Goal: Task Accomplishment & Management: Complete application form

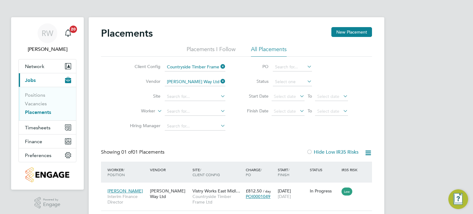
scroll to position [6, 29]
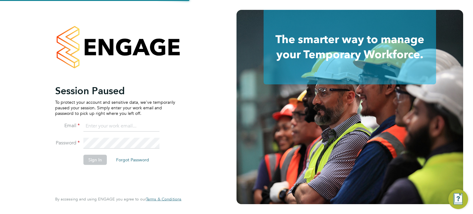
type input "[PERSON_NAME][EMAIL_ADDRESS][PERSON_NAME][DOMAIN_NAME]"
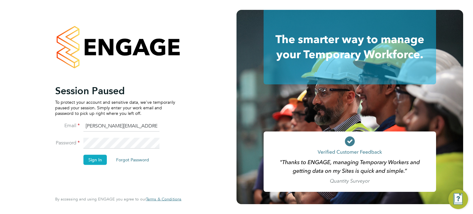
click at [95, 163] on button "Sign In" at bounding box center [94, 160] width 23 height 10
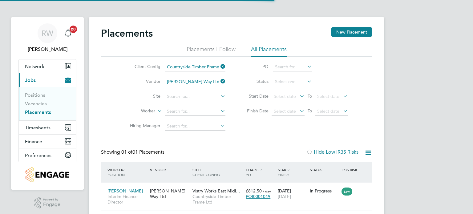
scroll to position [6, 29]
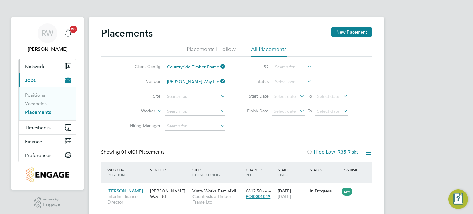
click at [38, 62] on button "Network" at bounding box center [47, 66] width 57 height 14
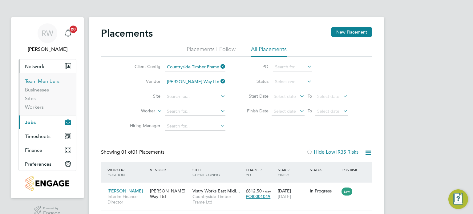
click at [39, 79] on link "Team Members" at bounding box center [42, 81] width 34 height 6
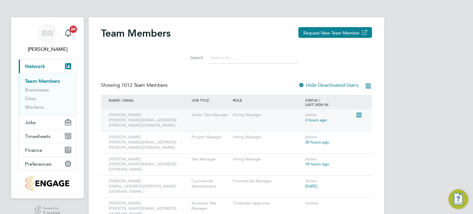
click at [206, 118] on div "Senior Site Manager" at bounding box center [210, 114] width 41 height 11
click at [358, 117] on icon at bounding box center [358, 114] width 6 height 7
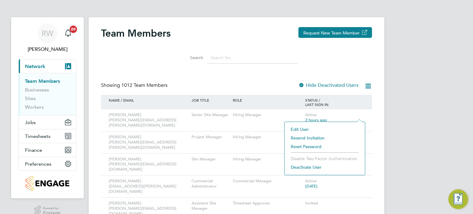
click at [304, 125] on li "Edit User" at bounding box center [325, 129] width 74 height 9
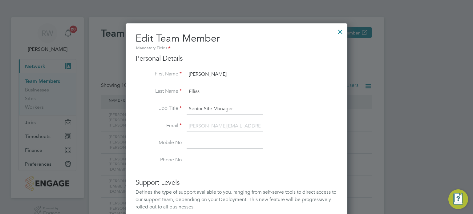
click at [340, 32] on div at bounding box center [340, 30] width 11 height 11
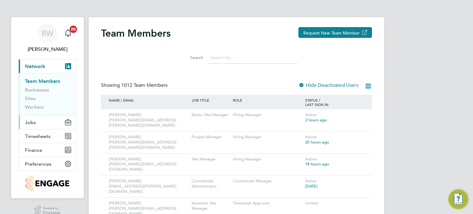
click at [32, 122] on span "Jobs" at bounding box center [30, 122] width 11 height 6
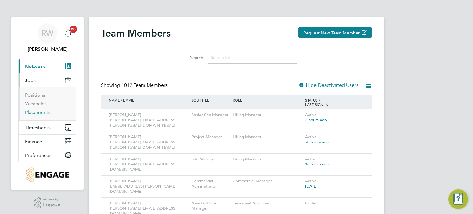
click at [35, 111] on link "Placements" at bounding box center [38, 112] width 26 height 6
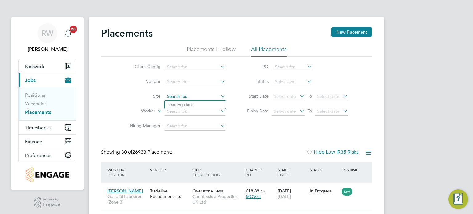
click at [176, 95] on input at bounding box center [195, 96] width 61 height 9
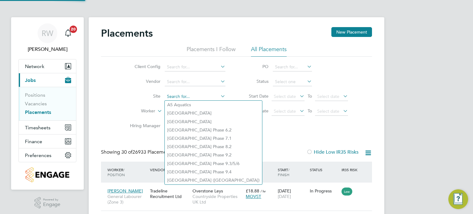
click at [176, 95] on input at bounding box center [195, 96] width 61 height 9
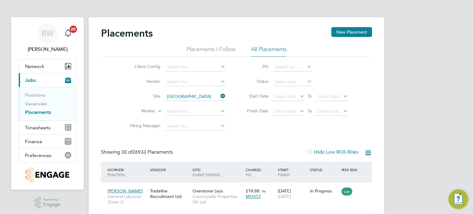
click at [197, 110] on li "Cambridge Road Estate" at bounding box center [202, 113] width 74 height 8
type input "[GEOGRAPHIC_DATA]"
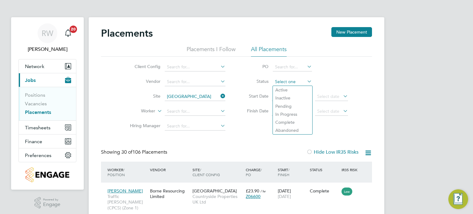
click at [292, 82] on input at bounding box center [292, 82] width 39 height 9
click at [292, 88] on li "Active" at bounding box center [292, 90] width 39 height 8
type input "Active"
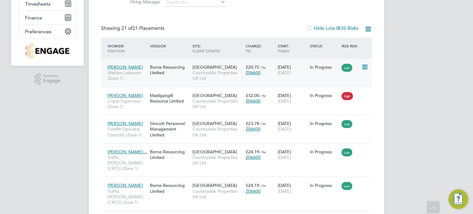
click at [219, 69] on span "[GEOGRAPHIC_DATA]" at bounding box center [214, 67] width 44 height 6
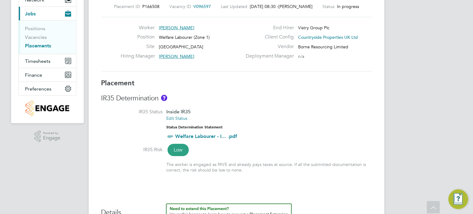
scroll to position [21, 0]
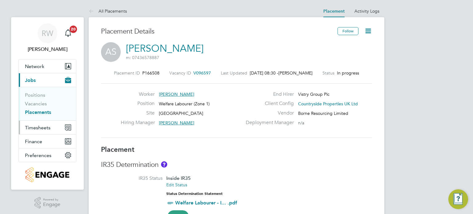
click at [37, 128] on span "Timesheets" at bounding box center [38, 128] width 26 height 6
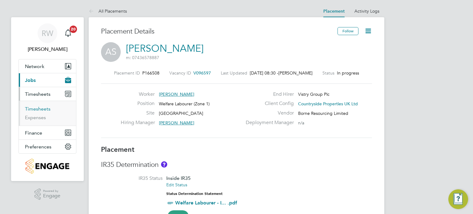
click at [40, 109] on link "Timesheets" at bounding box center [38, 109] width 26 height 6
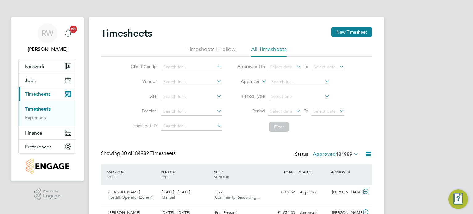
scroll to position [15, 54]
click at [178, 95] on input at bounding box center [191, 96] width 61 height 9
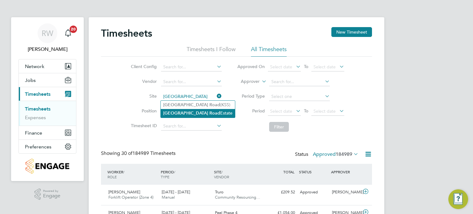
click at [189, 109] on li "[GEOGRAPHIC_DATA]" at bounding box center [198, 113] width 74 height 8
type input "[GEOGRAPHIC_DATA]"
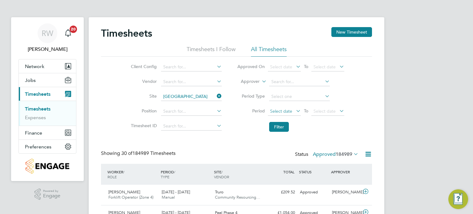
click at [286, 115] on span "Select date" at bounding box center [284, 111] width 33 height 8
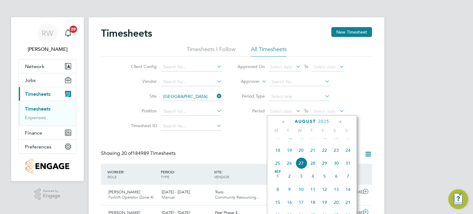
click at [244, 120] on li "Filter" at bounding box center [290, 127] width 123 height 16
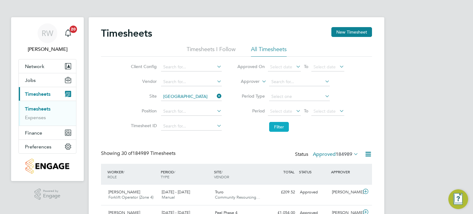
click at [277, 125] on button "Filter" at bounding box center [279, 127] width 20 height 10
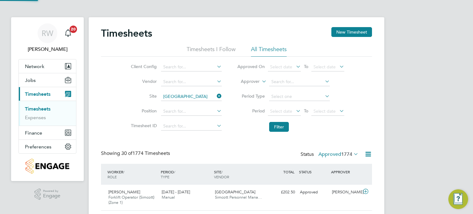
click at [349, 156] on span "1774" at bounding box center [346, 154] width 11 height 6
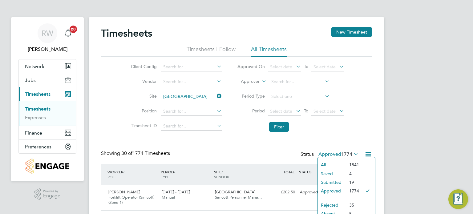
click at [338, 181] on li "Submitted" at bounding box center [332, 182] width 28 height 9
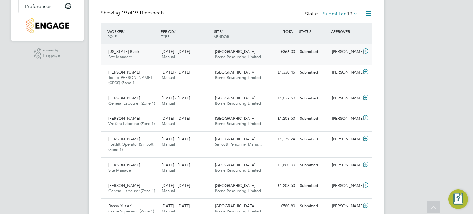
click at [207, 56] on div "[DATE] - [DATE] Manual" at bounding box center [185, 54] width 53 height 15
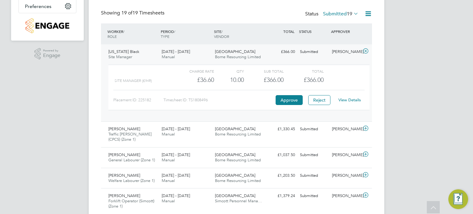
click at [345, 99] on link "View Details" at bounding box center [349, 99] width 22 height 5
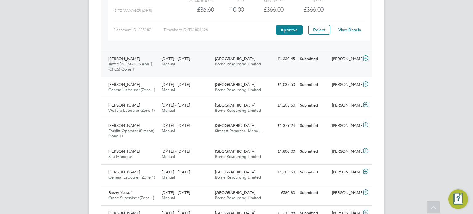
click at [251, 65] on span "Borne Resourcing Limited" at bounding box center [238, 63] width 46 height 5
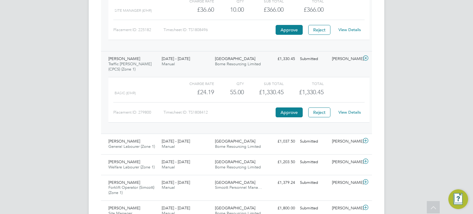
click at [345, 112] on link "View Details" at bounding box center [349, 112] width 22 height 5
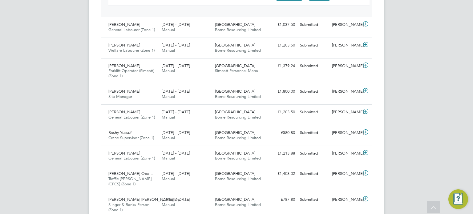
scroll to position [328, 0]
click at [237, 24] on span "[GEOGRAPHIC_DATA]" at bounding box center [235, 24] width 40 height 5
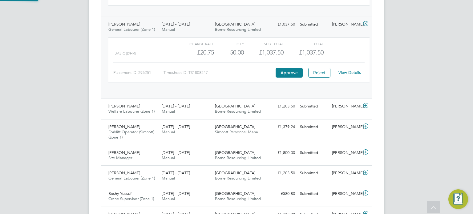
scroll to position [10, 60]
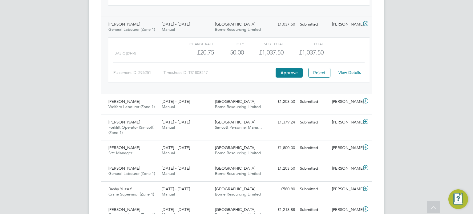
click at [346, 72] on link "View Details" at bounding box center [349, 72] width 22 height 5
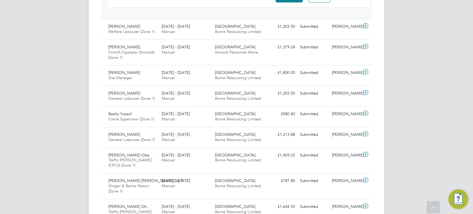
scroll to position [403, 0]
click at [238, 34] on div "Cambridge Road Estate Borne Resourcing Limited" at bounding box center [238, 29] width 53 height 15
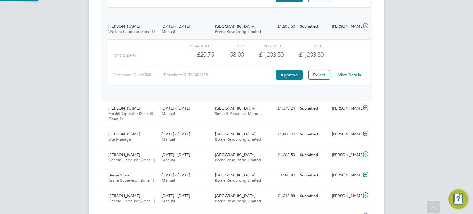
scroll to position [10, 60]
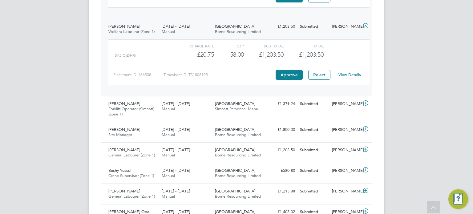
click at [350, 76] on link "View Details" at bounding box center [349, 74] width 22 height 5
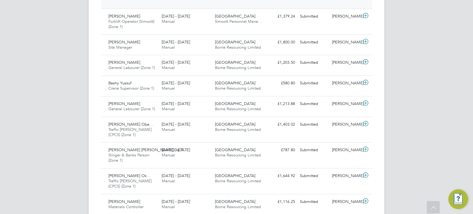
scroll to position [490, 0]
click at [241, 25] on div "Cambridge Road Estate Simcott Personnel Mana…" at bounding box center [238, 18] width 53 height 15
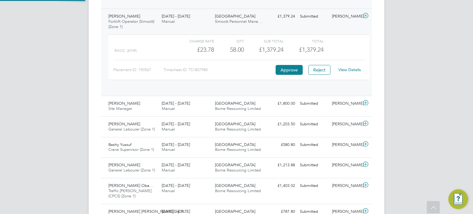
scroll to position [10, 60]
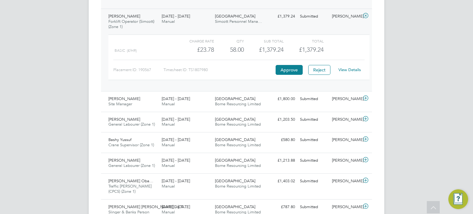
click at [352, 65] on div "View Details" at bounding box center [349, 70] width 30 height 10
click at [353, 67] on link "View Details" at bounding box center [349, 69] width 22 height 5
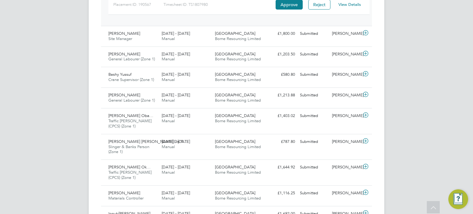
scroll to position [557, 0]
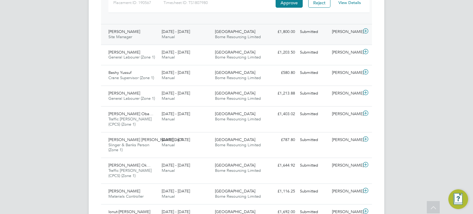
click at [262, 34] on div "Cambridge Road Estate Borne Resourcing Limited" at bounding box center [238, 34] width 53 height 15
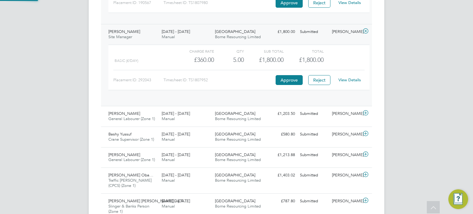
scroll to position [10, 60]
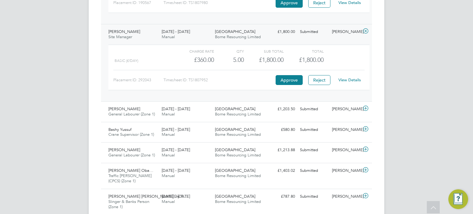
click at [347, 77] on link "View Details" at bounding box center [349, 79] width 22 height 5
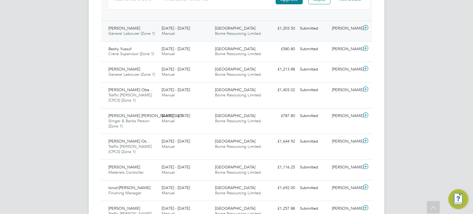
scroll to position [639, 0]
click at [244, 35] on div "Cambridge Road Estate Borne Resourcing Limited" at bounding box center [238, 30] width 53 height 15
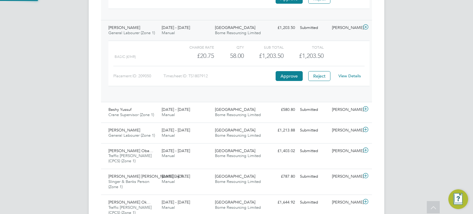
scroll to position [10, 60]
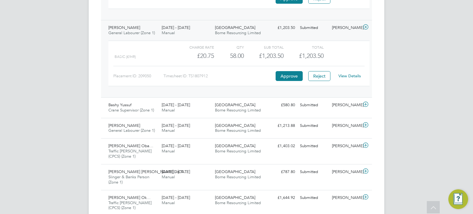
click at [346, 74] on link "View Details" at bounding box center [349, 75] width 22 height 5
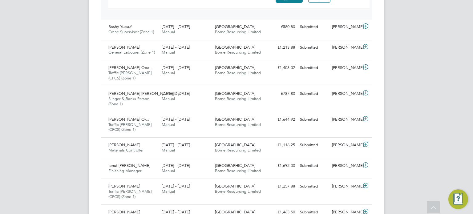
scroll to position [717, 0]
click at [250, 33] on div "Cambridge Road Estate Borne Resourcing Limited" at bounding box center [238, 29] width 53 height 15
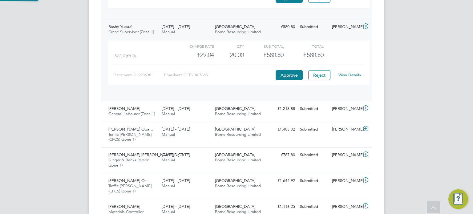
scroll to position [10, 60]
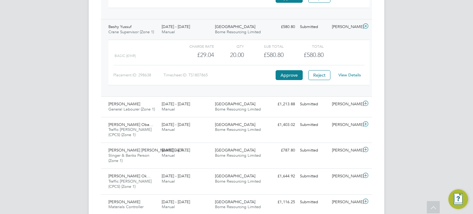
click at [349, 72] on link "View Details" at bounding box center [349, 74] width 22 height 5
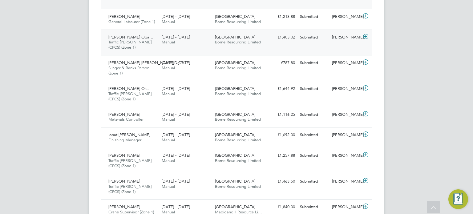
scroll to position [810, 0]
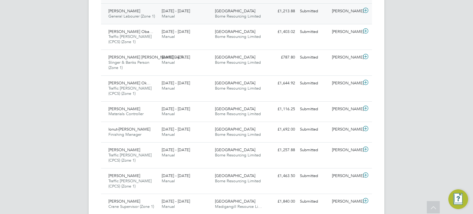
click at [250, 19] on div "Dawit Bereket General Labourer (Zone 1) 18 - 24 Aug 2025 18 - 24 Aug 2025 Manua…" at bounding box center [236, 13] width 271 height 21
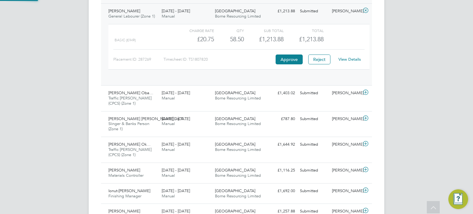
scroll to position [10, 60]
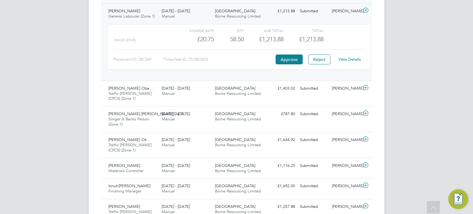
click at [342, 55] on div "View Details" at bounding box center [349, 60] width 30 height 10
click at [350, 58] on link "View Details" at bounding box center [349, 59] width 22 height 5
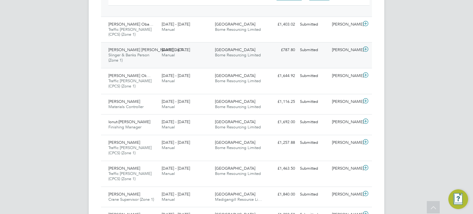
scroll to position [875, 0]
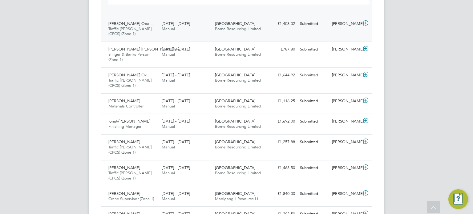
click at [254, 29] on div "Cambridge Road Estate Borne Resourcing Limited" at bounding box center [238, 26] width 53 height 15
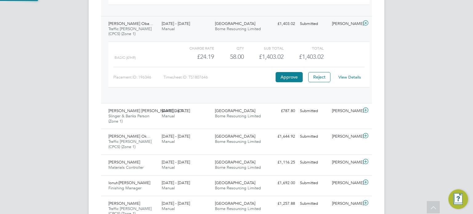
scroll to position [10, 60]
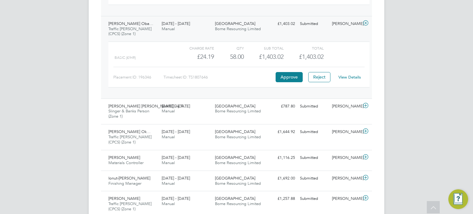
click at [351, 75] on link "View Details" at bounding box center [349, 77] width 22 height 5
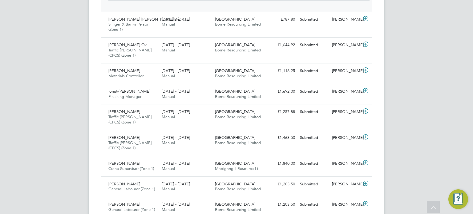
scroll to position [962, 0]
click at [263, 23] on div "Cambridge Road Estate Borne Resourcing Limited" at bounding box center [238, 21] width 53 height 15
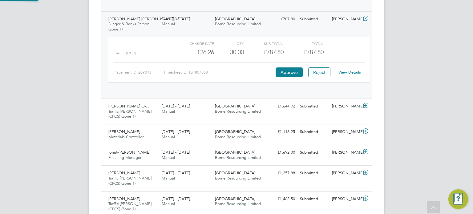
scroll to position [10, 60]
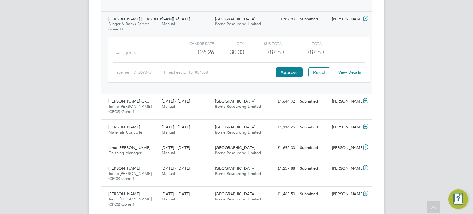
click at [357, 70] on link "View Details" at bounding box center [349, 72] width 22 height 5
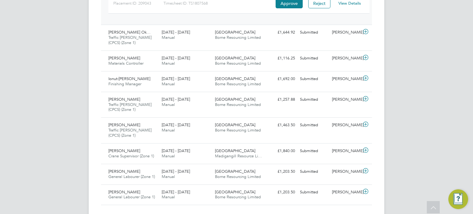
scroll to position [1040, 0]
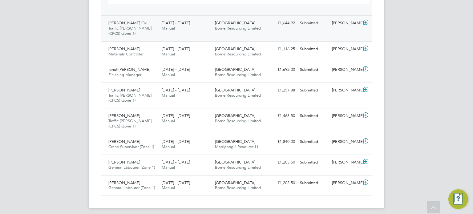
click at [264, 26] on div "Cambridge Road Estate Borne Resourcing Limited" at bounding box center [238, 25] width 53 height 15
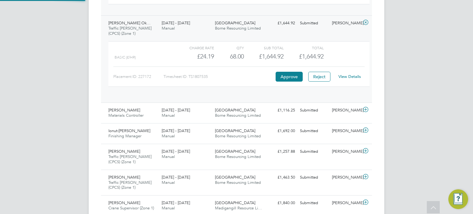
scroll to position [10, 60]
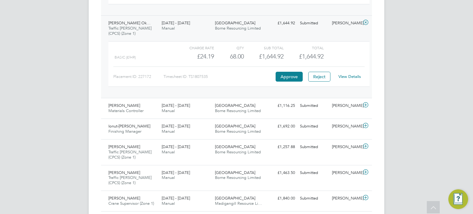
click at [347, 72] on div "View Details" at bounding box center [349, 77] width 30 height 10
click at [350, 75] on link "View Details" at bounding box center [349, 76] width 22 height 5
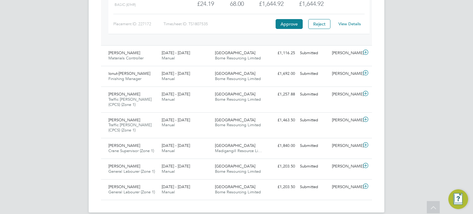
scroll to position [1096, 0]
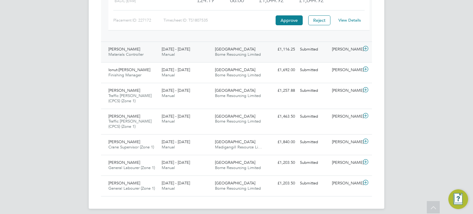
click at [255, 47] on span "[GEOGRAPHIC_DATA]" at bounding box center [235, 48] width 40 height 5
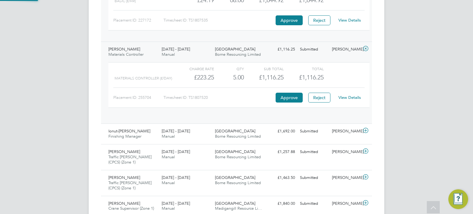
scroll to position [10, 60]
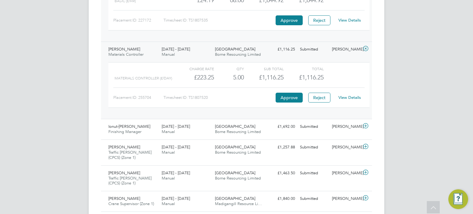
click at [344, 95] on link "View Details" at bounding box center [349, 97] width 22 height 5
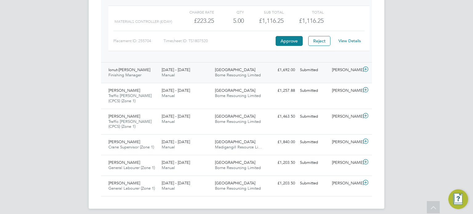
click at [278, 72] on div "Ionut-Silvian Bute Finishing Manager 18 - 24 Aug 2025 18 - 24 Aug 2025 Manual C…" at bounding box center [236, 72] width 271 height 21
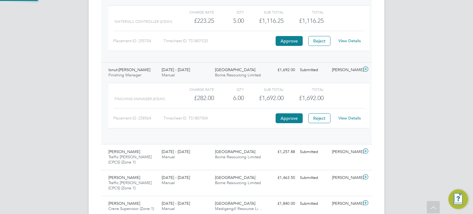
scroll to position [10, 60]
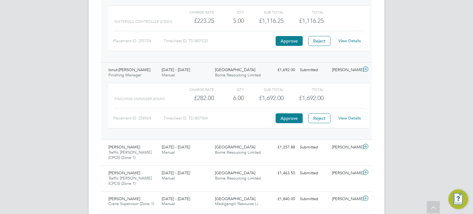
click at [346, 115] on link "View Details" at bounding box center [349, 117] width 22 height 5
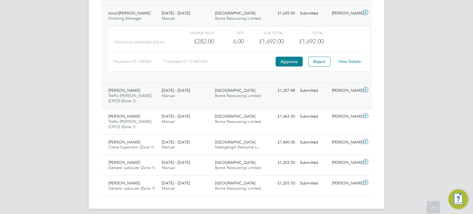
click at [254, 88] on span "[GEOGRAPHIC_DATA]" at bounding box center [235, 90] width 40 height 5
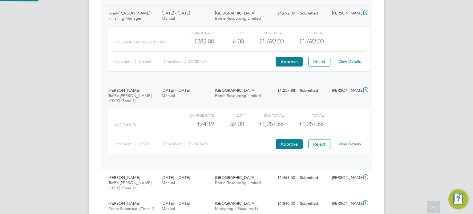
scroll to position [10, 60]
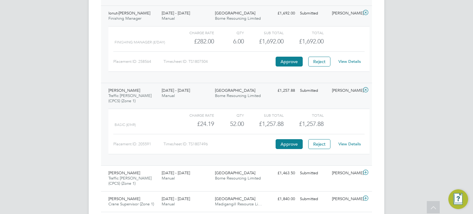
click at [345, 141] on link "View Details" at bounding box center [349, 143] width 22 height 5
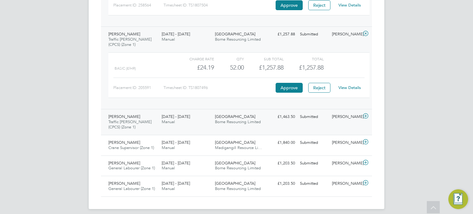
click at [253, 119] on span "Borne Resourcing Limited" at bounding box center [238, 121] width 46 height 5
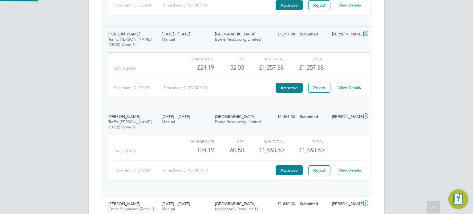
scroll to position [10, 60]
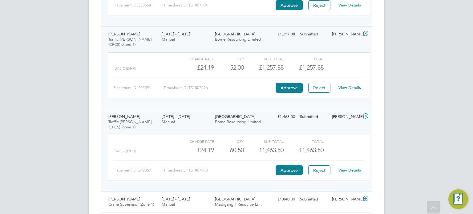
click at [346, 168] on link "View Details" at bounding box center [349, 170] width 22 height 5
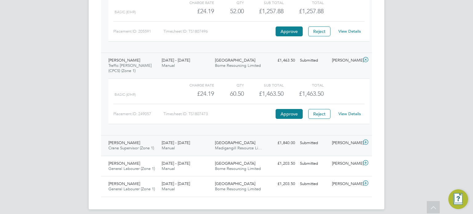
click at [259, 145] on span "Madigangill Resource Li…" at bounding box center [238, 147] width 47 height 5
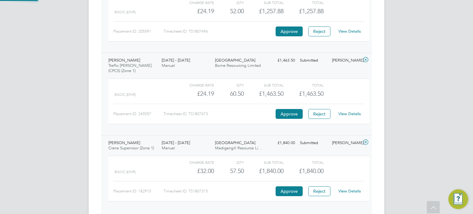
scroll to position [10, 60]
drag, startPoint x: 259, startPoint y: 141, endPoint x: 339, endPoint y: 151, distance: 80.1
click at [339, 151] on div "Alexandre Ferreira Crane Supervisor (Zone 1) 18 - 24 Aug 2025 18 - 24 Aug 2025 …" at bounding box center [236, 173] width 271 height 77
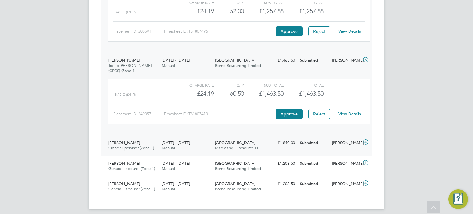
click at [261, 138] on div "Cambridge Road Estate Madigangill Resource Li…" at bounding box center [238, 145] width 53 height 15
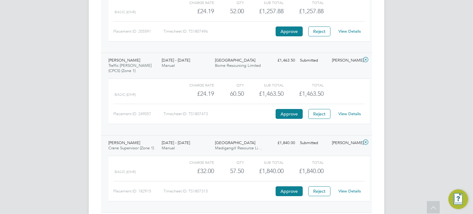
click at [350, 188] on link "View Details" at bounding box center [349, 190] width 22 height 5
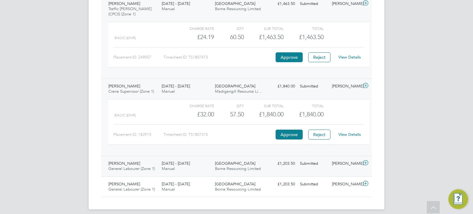
click at [264, 162] on div "Cambridge Road Estate Borne Resourcing Limited" at bounding box center [238, 166] width 53 height 15
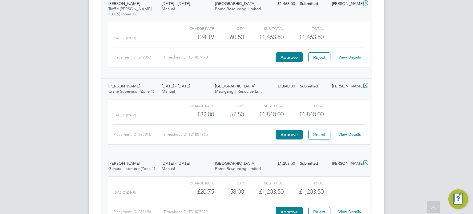
scroll to position [1435, 0]
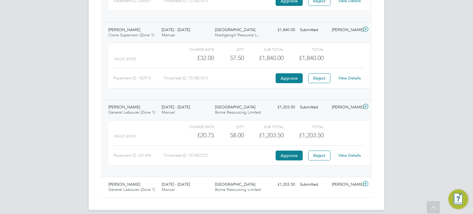
click at [352, 152] on div "View Details" at bounding box center [349, 156] width 30 height 10
click at [350, 153] on link "View Details" at bounding box center [349, 155] width 22 height 5
click at [246, 188] on div "Cambridge Road Estate Borne Resourcing Limited" at bounding box center [238, 187] width 53 height 15
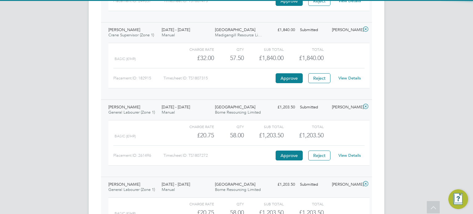
scroll to position [1492, 0]
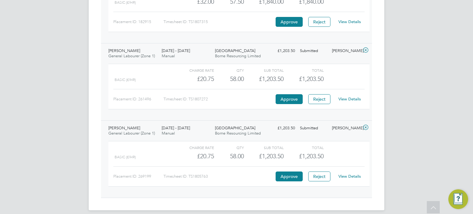
click at [351, 174] on link "View Details" at bounding box center [349, 176] width 22 height 5
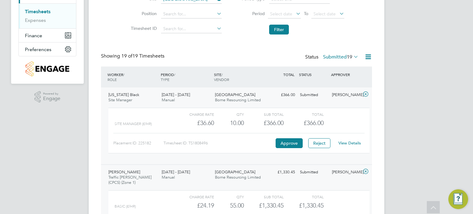
scroll to position [0, 0]
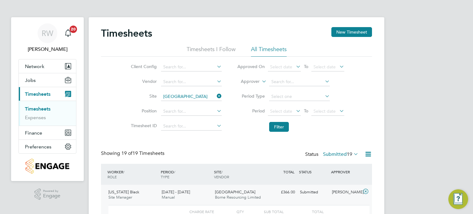
click at [337, 152] on label "Submitted 19" at bounding box center [340, 154] width 35 height 6
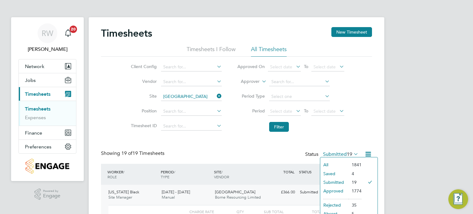
click at [333, 171] on li "Saved" at bounding box center [334, 173] width 28 height 9
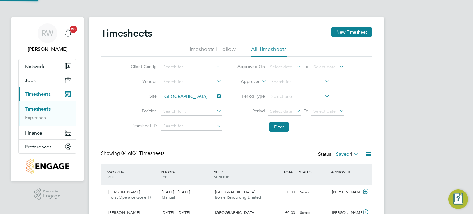
scroll to position [15, 54]
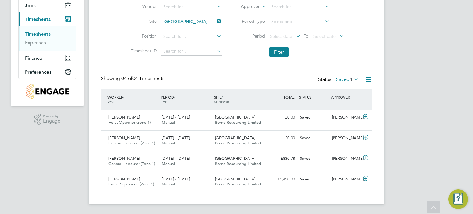
click at [340, 78] on label "Saved 4" at bounding box center [347, 79] width 22 height 6
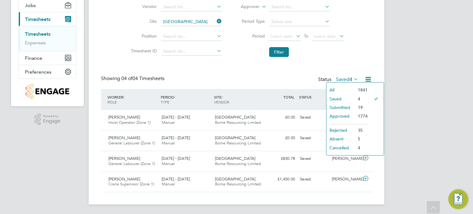
click at [338, 106] on li "Submitted" at bounding box center [340, 107] width 28 height 9
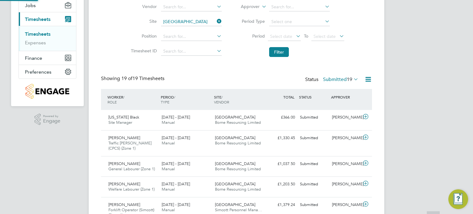
scroll to position [3, 3]
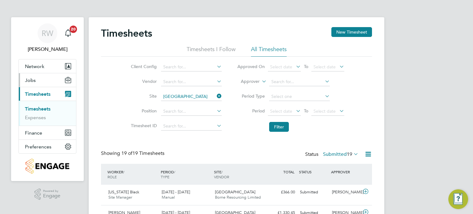
click at [29, 80] on span "Jobs" at bounding box center [30, 80] width 11 height 6
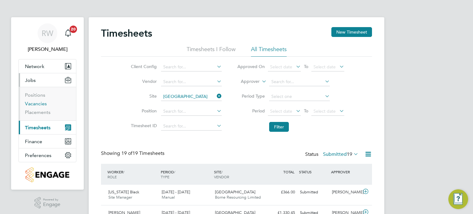
click at [39, 103] on link "Vacancies" at bounding box center [36, 104] width 22 height 6
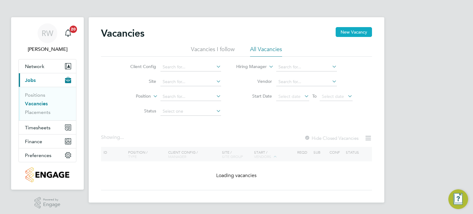
click at [352, 36] on button "New Vacancy" at bounding box center [354, 32] width 36 height 10
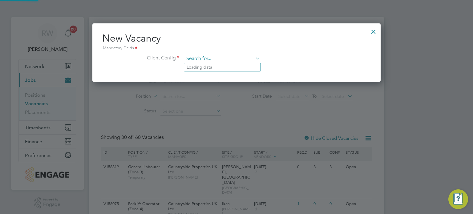
click at [234, 57] on input at bounding box center [222, 58] width 76 height 9
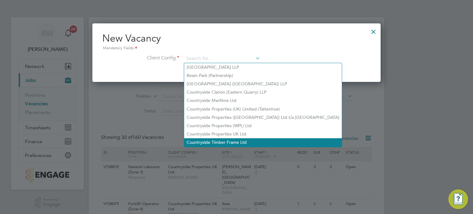
click at [230, 139] on li "Countryside Timber Frame Ltd" at bounding box center [263, 142] width 158 height 8
type input "Countryside Timber Frame Ltd"
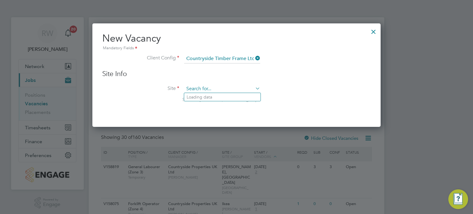
click at [215, 88] on input at bounding box center [222, 88] width 76 height 9
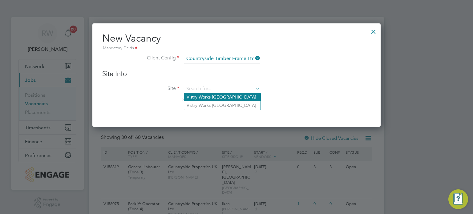
click at [216, 99] on li "Vistry Works East Midlands" at bounding box center [222, 97] width 76 height 8
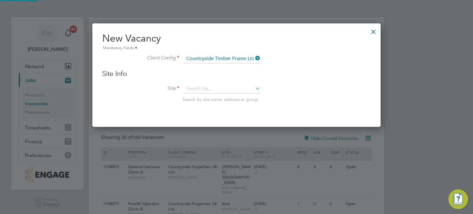
type input "Vistry Works East Midlands"
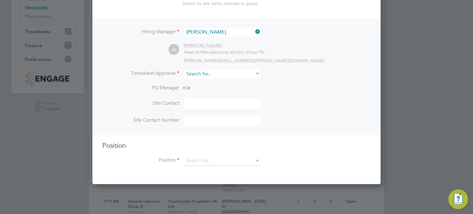
click at [208, 70] on input at bounding box center [222, 74] width 76 height 9
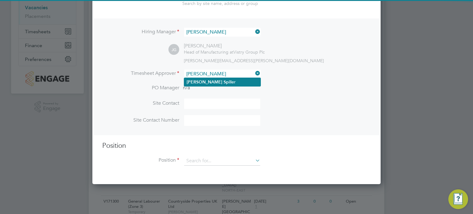
click at [209, 80] on li "Dave Sp iller" at bounding box center [222, 82] width 76 height 8
type input "Dave Spiller"
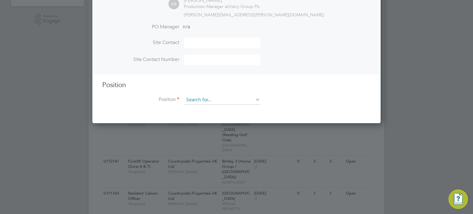
click at [209, 99] on input at bounding box center [222, 99] width 76 height 9
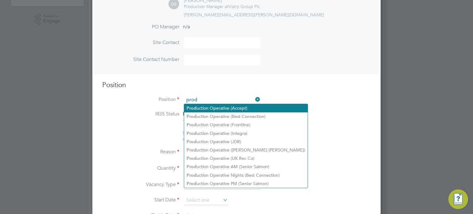
click at [213, 105] on li "Prod uction Operative (Accept)" at bounding box center [245, 108] width 123 height 8
type input "Production Operative (Accept)"
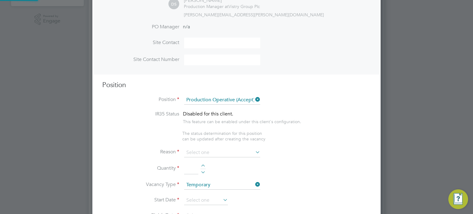
type textarea "You will be working on a semi-automated manufacturing line, producing engineere…"
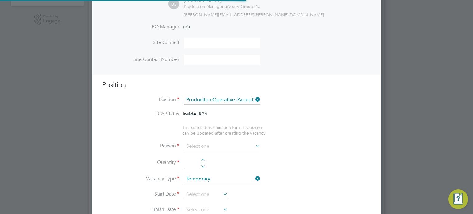
scroll to position [18, 32]
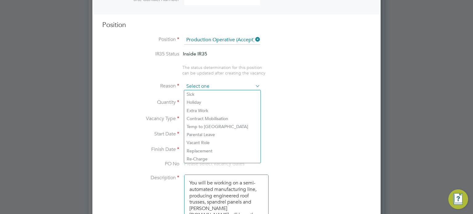
click at [240, 84] on input at bounding box center [222, 86] width 76 height 9
click at [209, 143] on li "Vacant Role" at bounding box center [222, 143] width 76 height 8
type input "Vacant Role"
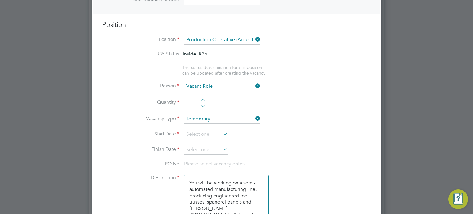
click at [204, 99] on div at bounding box center [202, 101] width 5 height 4
type input "1"
click at [204, 134] on input at bounding box center [206, 134] width 44 height 9
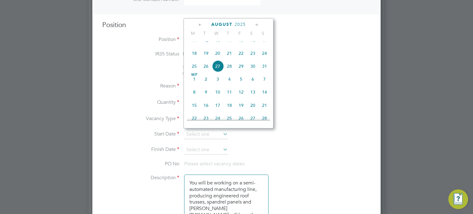
click at [218, 72] on span "27" at bounding box center [218, 66] width 12 height 12
type input "27 Aug 2025"
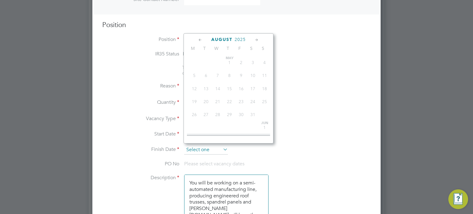
click at [200, 151] on input at bounding box center [206, 149] width 44 height 9
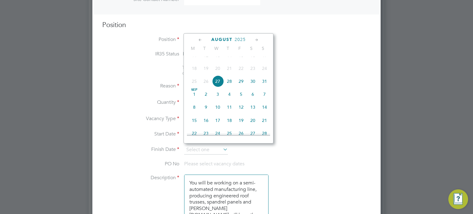
click at [257, 39] on icon at bounding box center [257, 40] width 6 height 7
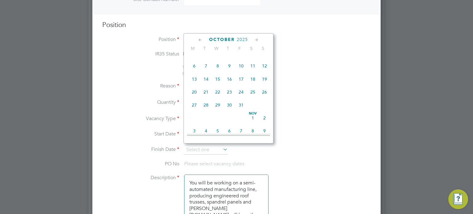
click at [264, 59] on span "5" at bounding box center [265, 53] width 12 height 12
type input "05 Oct 2025"
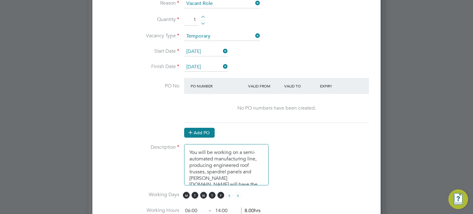
click at [196, 131] on button "Add PO" at bounding box center [199, 133] width 30 height 10
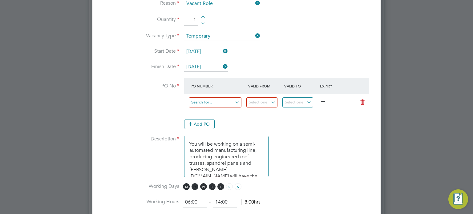
click at [202, 101] on input at bounding box center [215, 102] width 53 height 10
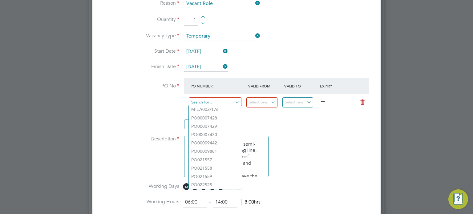
paste input "PO9081"
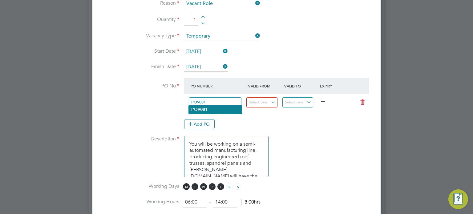
type input "PO9081"
click at [213, 110] on li "PO9081" at bounding box center [215, 109] width 53 height 8
type input "07 Jul 2025"
type input "05 Oct 2025"
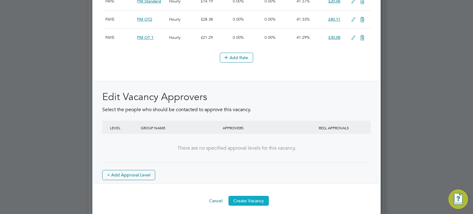
click at [250, 196] on button "Create Vacancy" at bounding box center [248, 201] width 40 height 10
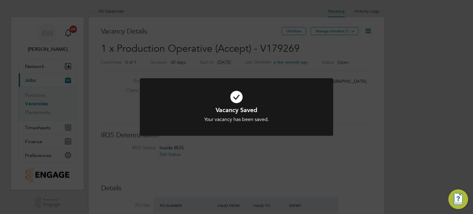
click at [305, 171] on div "Vacancy Saved Your vacancy has been saved. Cancel Okay" at bounding box center [236, 107] width 473 height 214
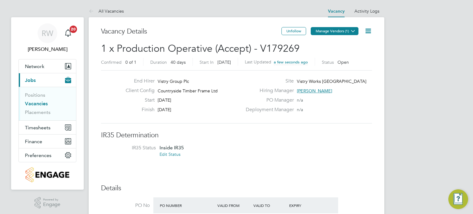
click at [343, 30] on button "Manage Vendors (1)" at bounding box center [335, 31] width 48 height 8
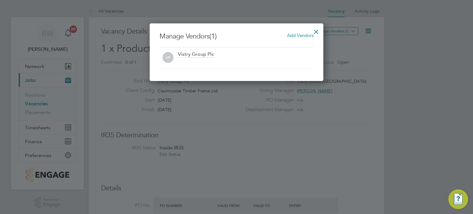
click at [297, 34] on span "Add Vendors" at bounding box center [300, 35] width 26 height 6
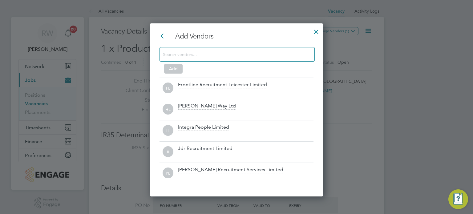
click at [262, 51] on input at bounding box center [232, 54] width 139 height 8
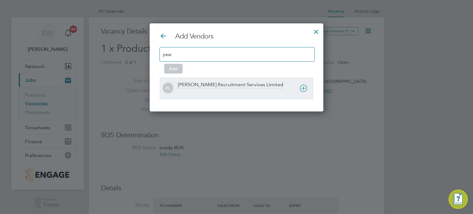
type input "pear"
click at [230, 84] on div "Pearce Recruitment Services Limited" at bounding box center [230, 85] width 105 height 7
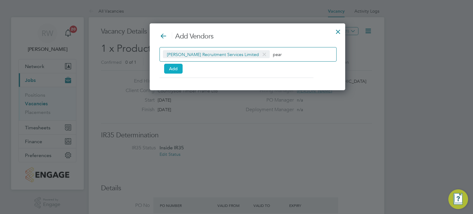
click at [172, 64] on button "Add" at bounding box center [173, 69] width 18 height 10
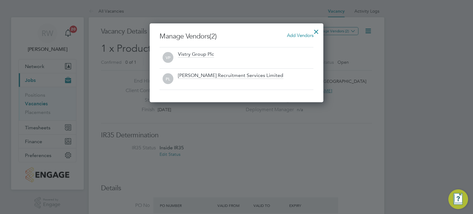
click at [317, 29] on div at bounding box center [316, 30] width 11 height 11
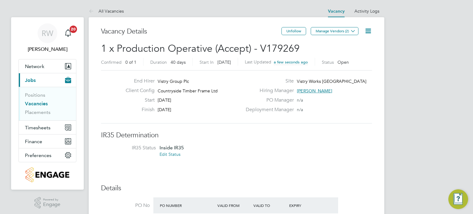
click at [34, 102] on link "Vacancies" at bounding box center [36, 104] width 23 height 6
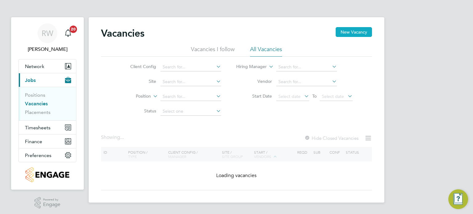
click at [351, 32] on button "New Vacancy" at bounding box center [354, 32] width 36 height 10
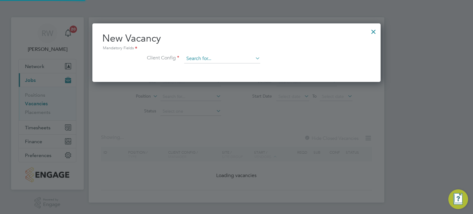
click at [230, 57] on input at bounding box center [222, 58] width 76 height 9
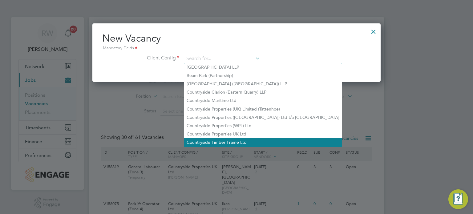
click at [231, 139] on li "Countryside Timber Frame Ltd" at bounding box center [263, 142] width 158 height 8
type input "Countryside Timber Frame Ltd"
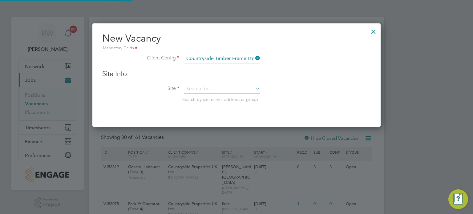
scroll to position [103, 289]
click at [212, 86] on input at bounding box center [222, 88] width 76 height 9
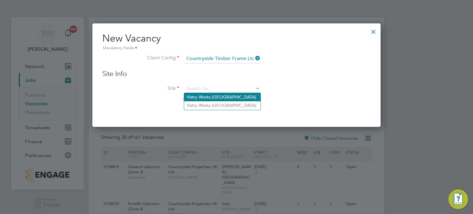
click at [211, 98] on li "Vistry Works East Midlands" at bounding box center [222, 97] width 76 height 8
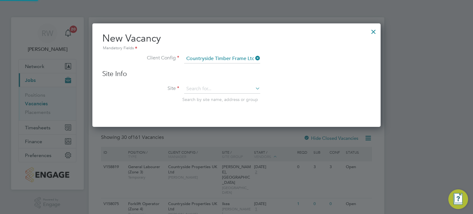
type input "Vistry Works East Midlands"
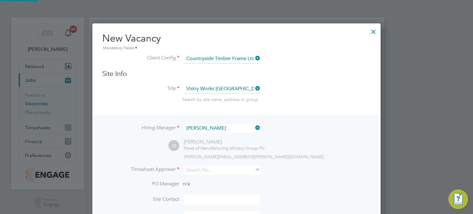
scroll to position [256, 289]
click at [211, 166] on input at bounding box center [222, 170] width 76 height 9
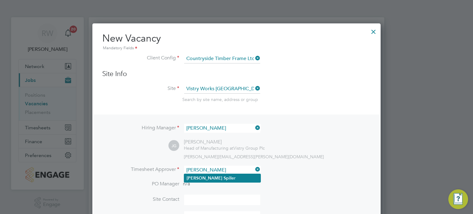
click at [206, 176] on li "Dave Sp iller" at bounding box center [222, 178] width 76 height 8
type input "Dave Spiller"
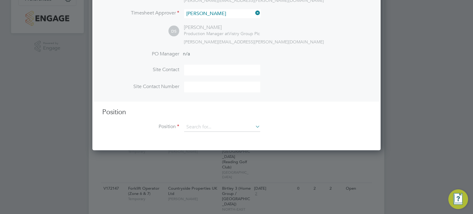
scroll to position [157, 0]
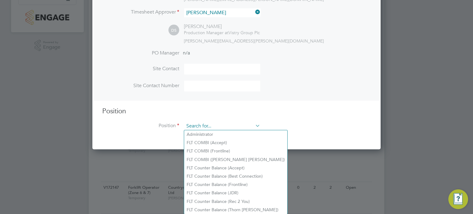
click at [217, 124] on input at bounding box center [222, 126] width 76 height 9
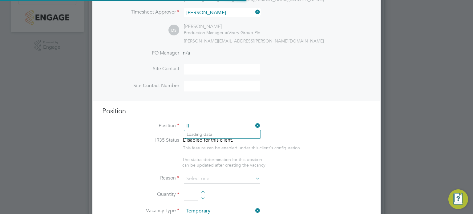
scroll to position [884, 289]
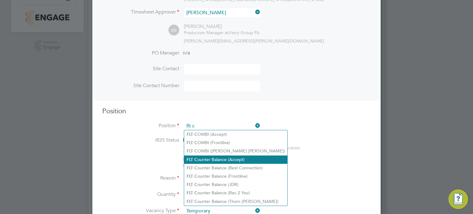
click at [222, 160] on li "FLT C ounter Balance (Accept)" at bounding box center [235, 160] width 103 height 8
type input "FLT Counter Balance (Accept)"
type textarea "Unloading vehicles carrying inbound goods.Locating goods into cantilever rackin…"
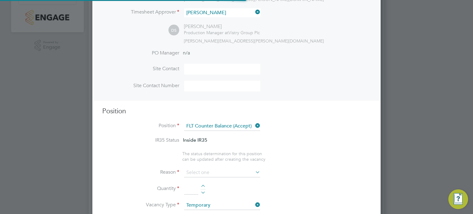
scroll to position [18, 32]
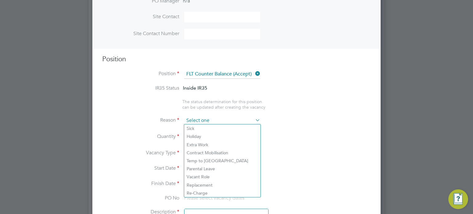
click at [239, 119] on input at bounding box center [222, 120] width 76 height 9
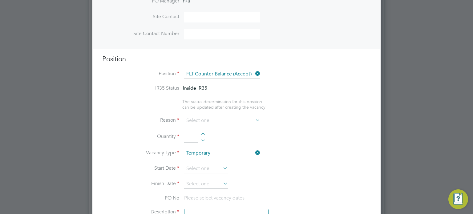
click at [205, 173] on li "Vacant Role" at bounding box center [222, 177] width 76 height 8
type input "Vacant Role"
click at [203, 133] on div at bounding box center [202, 135] width 5 height 4
type input "2"
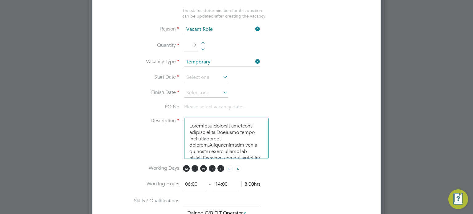
scroll to position [301, 0]
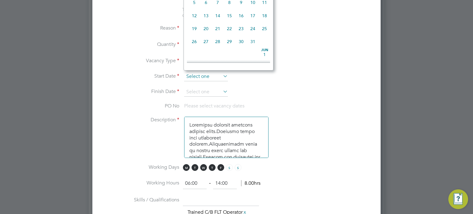
click at [201, 77] on input at bounding box center [206, 76] width 44 height 9
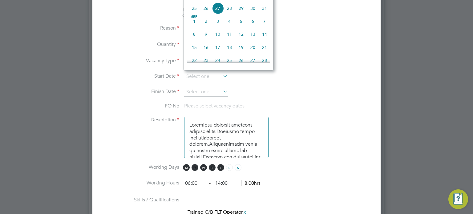
click at [217, 14] on span "27" at bounding box center [218, 8] width 12 height 12
type input "27 Aug 2025"
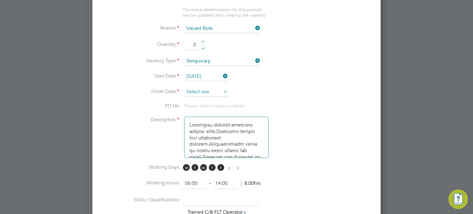
click at [209, 95] on li "Finish Date" at bounding box center [236, 94] width 269 height 15
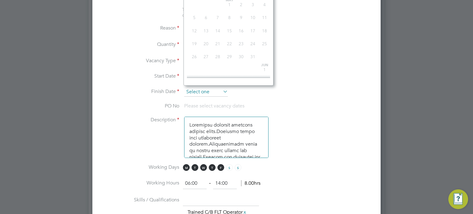
click at [214, 89] on input at bounding box center [206, 91] width 44 height 9
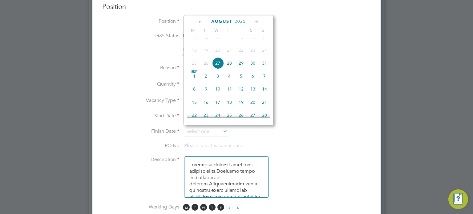
scroll to position [261, 0]
click at [255, 24] on icon at bounding box center [257, 22] width 6 height 7
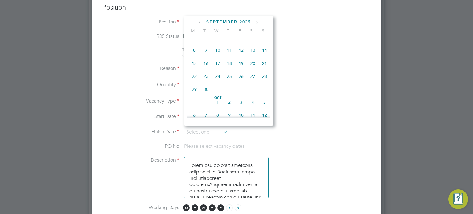
click at [252, 27] on div "September 2025 M T W T F S S May 1 2 3 4 5 6 7 8 9 10 11 12 13 14 15 16 17 18 1…" at bounding box center [229, 71] width 90 height 110
click at [256, 21] on icon at bounding box center [257, 22] width 6 height 7
click at [266, 41] on span "5" at bounding box center [265, 36] width 12 height 12
type input "05 Oct 2025"
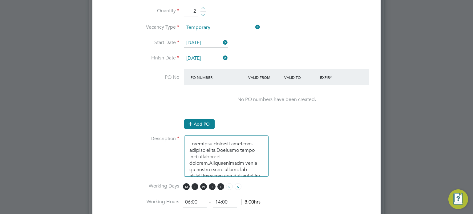
click at [202, 122] on button "Add PO" at bounding box center [199, 124] width 30 height 10
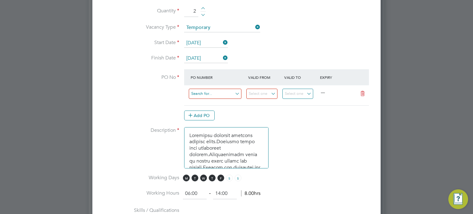
click at [216, 92] on input at bounding box center [215, 94] width 53 height 10
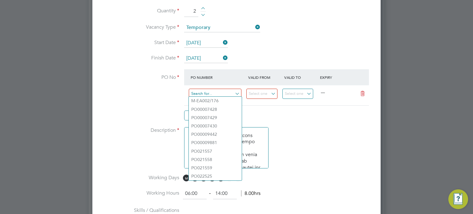
paste input "PO9081"
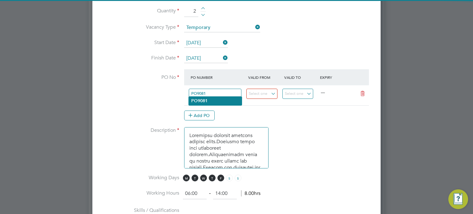
type input "PO9081"
click at [212, 99] on li "PO9081" at bounding box center [215, 101] width 53 height 8
type input "07 Jul 2025"
type input "05 Oct 2025"
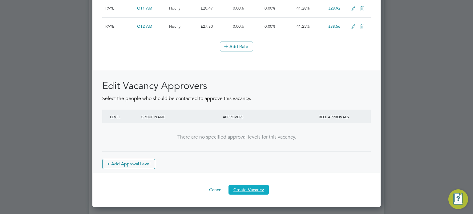
click at [250, 194] on button "Create Vacancy" at bounding box center [248, 190] width 40 height 10
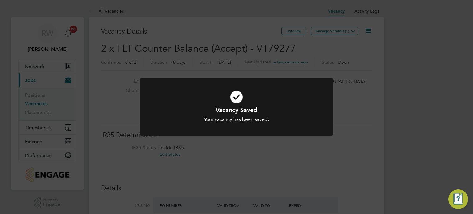
click at [317, 192] on div "Vacancy Saved Your vacancy has been saved. Cancel Okay" at bounding box center [236, 107] width 473 height 214
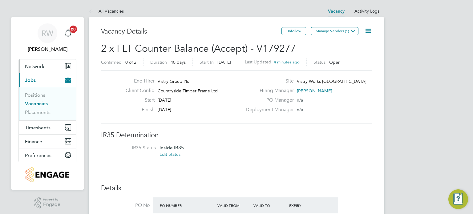
click at [40, 65] on span "Network" at bounding box center [34, 66] width 19 height 6
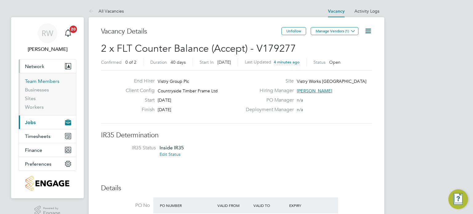
click at [36, 82] on link "Team Members" at bounding box center [42, 81] width 34 height 6
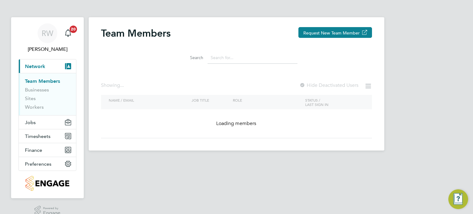
click at [221, 64] on li "Search" at bounding box center [236, 58] width 137 height 18
click at [221, 60] on input at bounding box center [253, 58] width 90 height 12
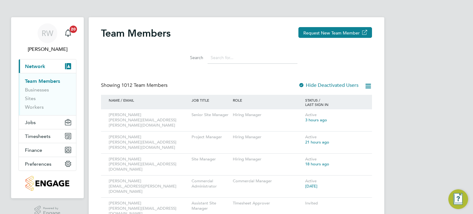
click at [239, 57] on input at bounding box center [253, 58] width 90 height 12
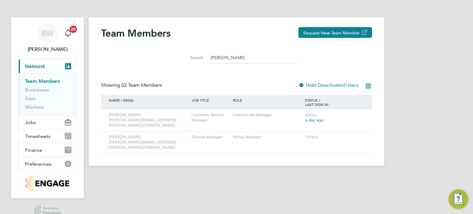
type input "beth"
click at [335, 37] on button "Request New Team Member" at bounding box center [335, 32] width 74 height 11
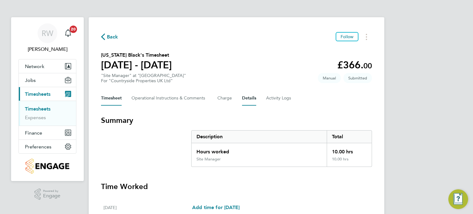
click at [245, 98] on button "Details" at bounding box center [249, 98] width 14 height 15
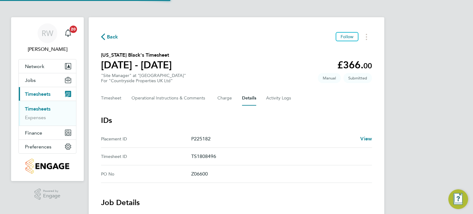
click at [245, 98] on button "Details" at bounding box center [249, 98] width 14 height 15
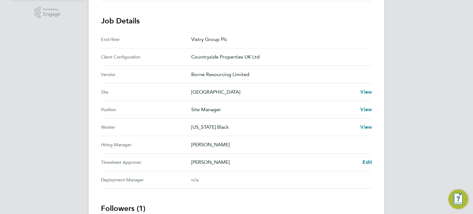
scroll to position [184, 0]
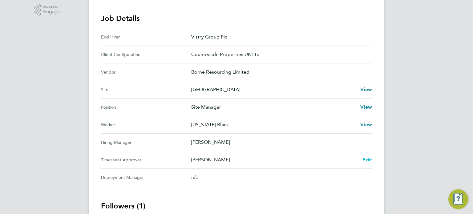
click at [365, 158] on span "Edit" at bounding box center [367, 160] width 10 height 6
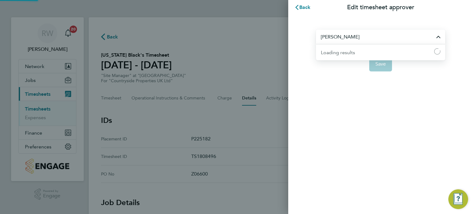
click at [373, 42] on input "[PERSON_NAME]" at bounding box center [380, 37] width 129 height 14
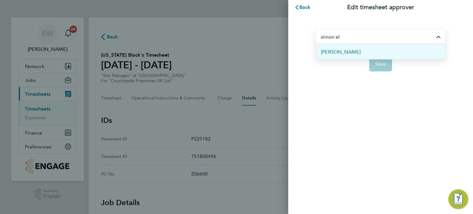
click at [357, 51] on li "[PERSON_NAME]" at bounding box center [380, 51] width 129 height 15
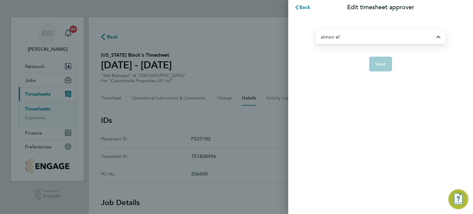
type input "[PERSON_NAME]"
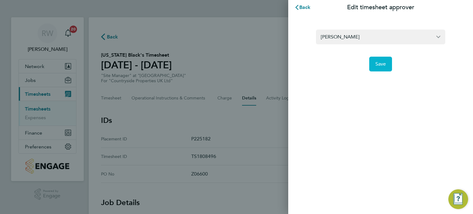
click at [382, 61] on span "Save" at bounding box center [380, 64] width 11 height 6
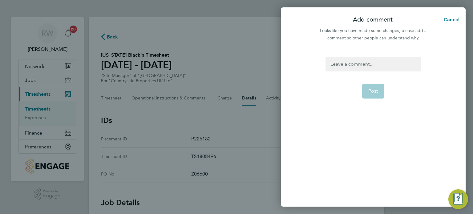
click at [374, 64] on div at bounding box center [372, 64] width 95 height 15
click at [363, 66] on div at bounding box center [372, 64] width 95 height 15
click at [367, 90] on button "Post" at bounding box center [373, 91] width 22 height 15
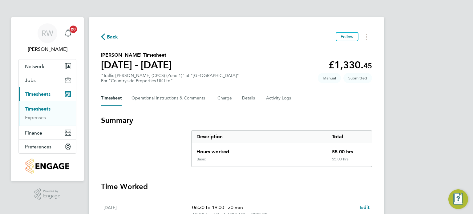
click at [240, 97] on div "Timesheet Operational Instructions & Comments Charge Details Activity Logs" at bounding box center [236, 98] width 271 height 15
click at [251, 98] on button "Details" at bounding box center [249, 98] width 14 height 15
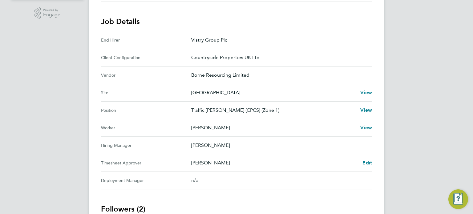
scroll to position [182, 0]
click at [367, 161] on span "Edit" at bounding box center [367, 162] width 10 height 6
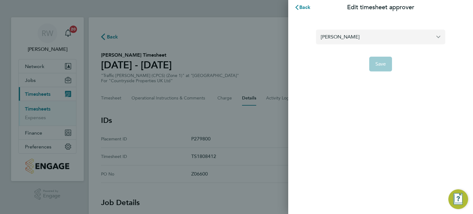
click at [379, 37] on input "[PERSON_NAME]" at bounding box center [380, 37] width 129 height 14
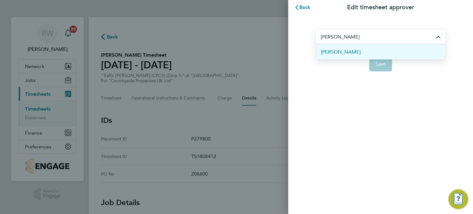
click at [352, 56] on li "[PERSON_NAME]" at bounding box center [380, 51] width 129 height 15
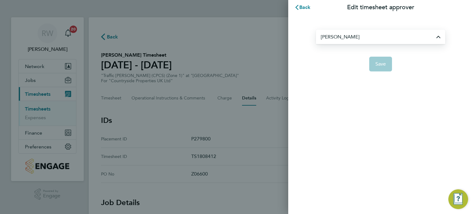
type input "[PERSON_NAME]"
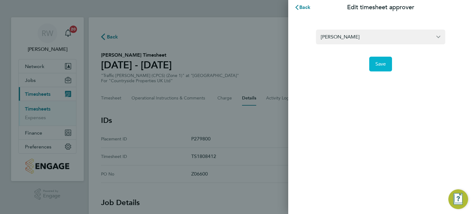
click at [378, 63] on span "Save" at bounding box center [380, 64] width 11 height 6
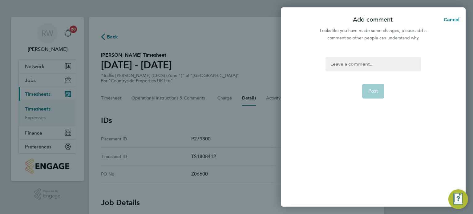
click at [366, 63] on div at bounding box center [372, 64] width 95 height 15
click at [370, 87] on button "Post" at bounding box center [373, 91] width 22 height 15
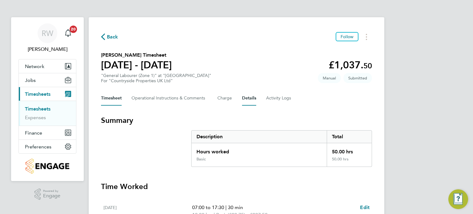
click at [243, 96] on button "Details" at bounding box center [249, 98] width 14 height 15
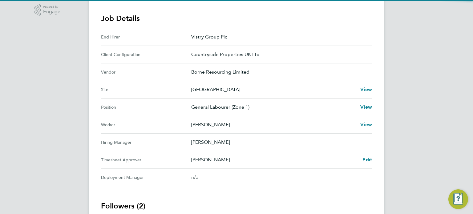
scroll to position [185, 0]
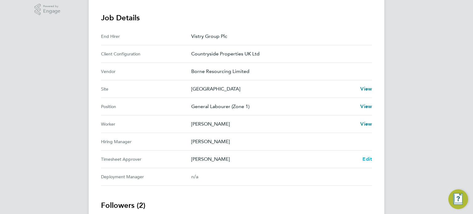
click at [367, 159] on span "Edit" at bounding box center [367, 159] width 10 height 6
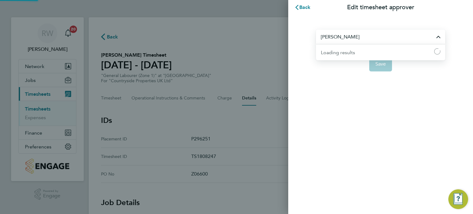
click at [374, 39] on input "[PERSON_NAME]" at bounding box center [380, 37] width 129 height 14
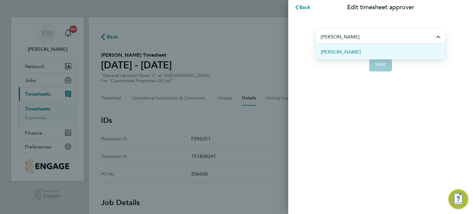
click at [351, 55] on li "[PERSON_NAME]" at bounding box center [380, 51] width 129 height 15
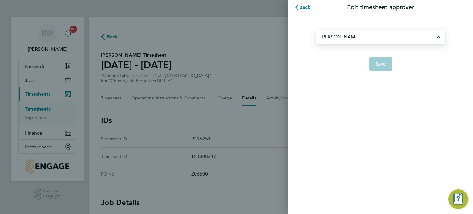
type input "[PERSON_NAME]"
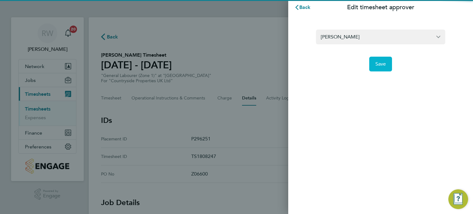
click at [385, 63] on span "Save" at bounding box center [380, 64] width 11 height 6
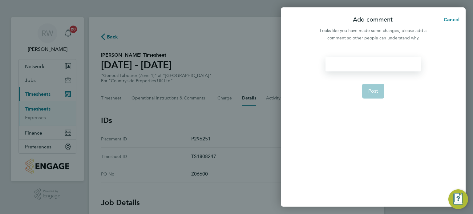
click at [379, 64] on div at bounding box center [372, 64] width 95 height 15
click at [371, 89] on span "Post" at bounding box center [373, 91] width 10 height 6
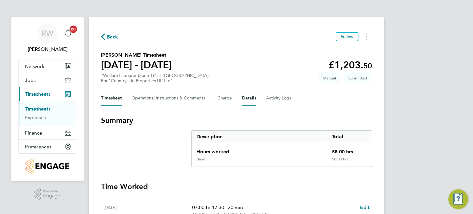
click at [251, 97] on button "Details" at bounding box center [249, 98] width 14 height 15
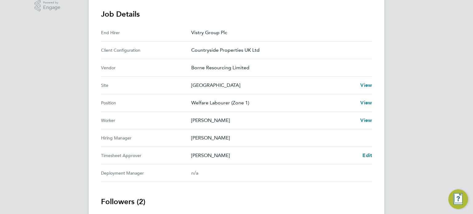
scroll to position [222, 0]
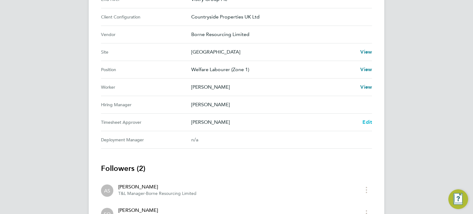
click at [365, 121] on span "Edit" at bounding box center [367, 122] width 10 height 6
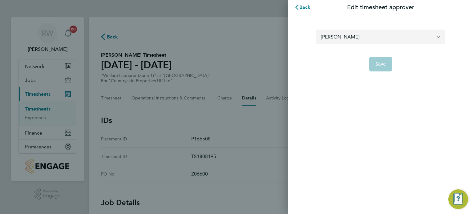
click at [374, 37] on input "[PERSON_NAME]" at bounding box center [380, 37] width 129 height 14
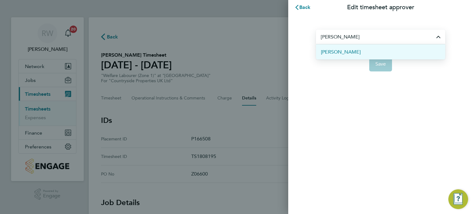
click at [349, 51] on li "[PERSON_NAME]" at bounding box center [380, 51] width 129 height 15
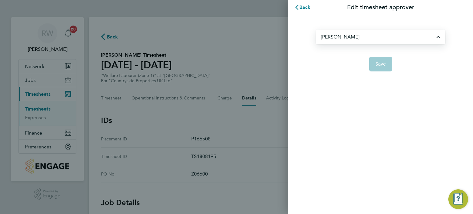
type input "[PERSON_NAME]"
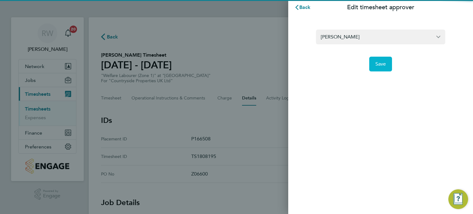
click at [385, 64] on span "Save" at bounding box center [380, 64] width 11 height 6
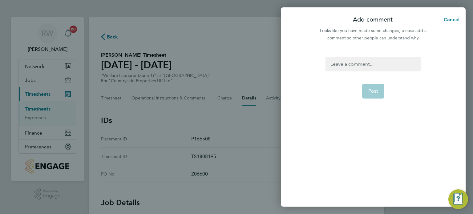
click at [376, 64] on div at bounding box center [372, 64] width 95 height 15
click at [375, 65] on div at bounding box center [372, 64] width 95 height 15
click at [375, 88] on span "Post" at bounding box center [373, 91] width 10 height 6
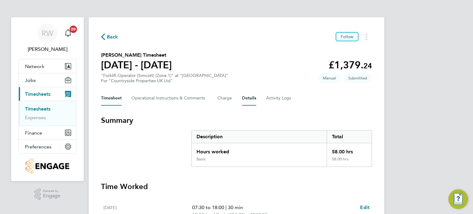
click at [252, 97] on button "Details" at bounding box center [249, 98] width 14 height 15
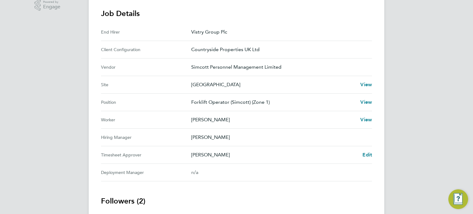
scroll to position [249, 0]
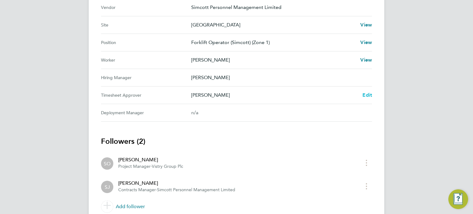
click at [366, 96] on span "Edit" at bounding box center [367, 95] width 10 height 6
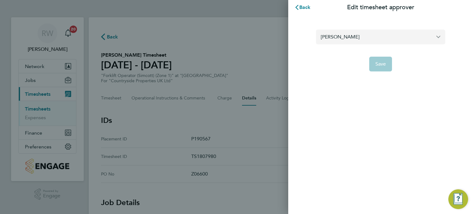
click at [373, 38] on input "[PERSON_NAME]" at bounding box center [380, 37] width 129 height 14
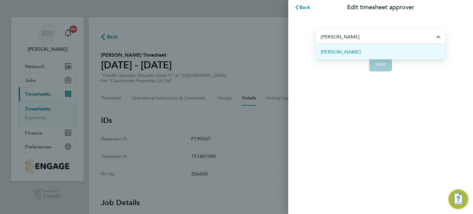
click at [354, 53] on li "[PERSON_NAME]" at bounding box center [380, 51] width 129 height 15
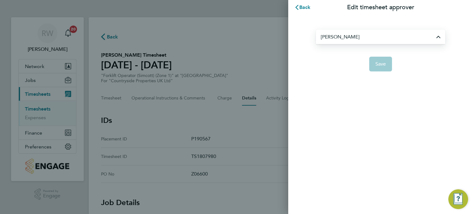
type input "[PERSON_NAME]"
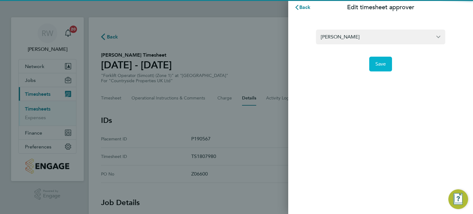
click at [379, 62] on span "Save" at bounding box center [380, 64] width 11 height 6
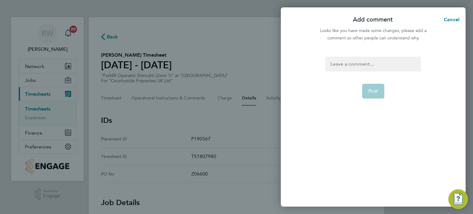
click at [372, 63] on div at bounding box center [372, 64] width 95 height 15
click at [371, 63] on div at bounding box center [372, 64] width 95 height 15
click at [372, 92] on span "Post" at bounding box center [373, 91] width 10 height 6
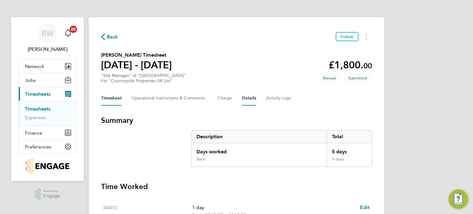
click at [242, 100] on button "Details" at bounding box center [249, 98] width 14 height 15
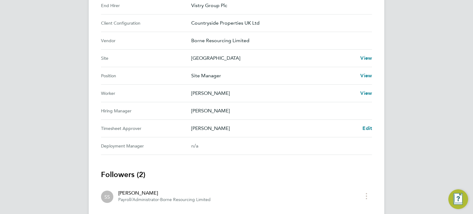
scroll to position [225, 0]
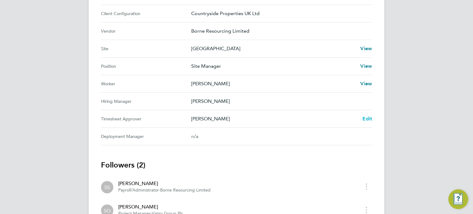
click at [366, 119] on span "Edit" at bounding box center [367, 119] width 10 height 6
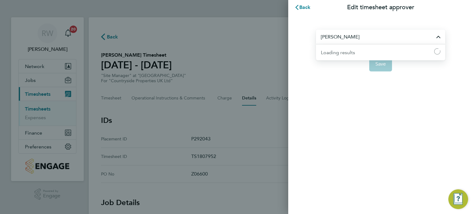
click at [365, 38] on input "[PERSON_NAME]" at bounding box center [380, 37] width 129 height 14
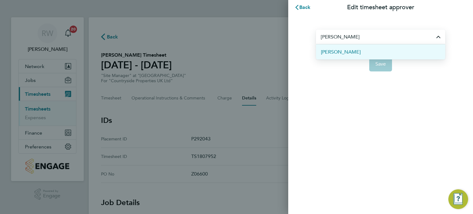
click at [352, 51] on li "[PERSON_NAME]" at bounding box center [380, 51] width 129 height 15
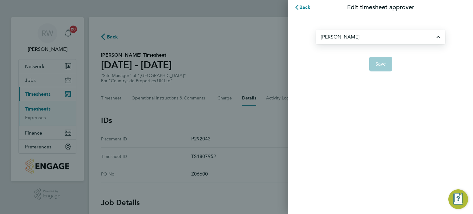
type input "[PERSON_NAME]"
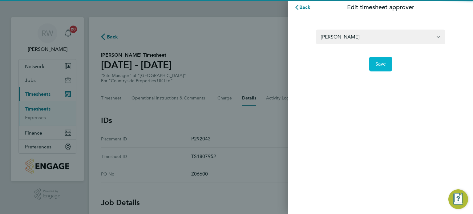
click at [384, 61] on span "Save" at bounding box center [380, 64] width 11 height 6
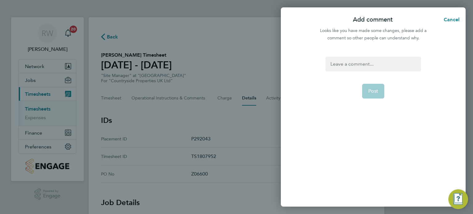
click at [378, 63] on div at bounding box center [372, 64] width 95 height 15
click at [367, 71] on div at bounding box center [372, 64] width 95 height 15
click at [376, 95] on button "Post" at bounding box center [373, 91] width 22 height 15
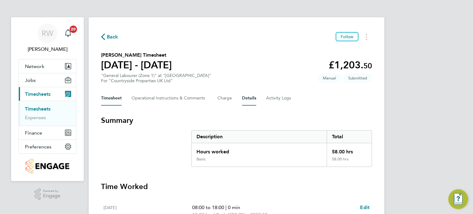
click at [245, 101] on button "Details" at bounding box center [249, 98] width 14 height 15
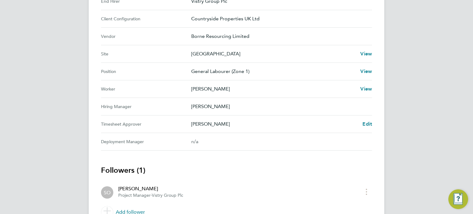
scroll to position [224, 0]
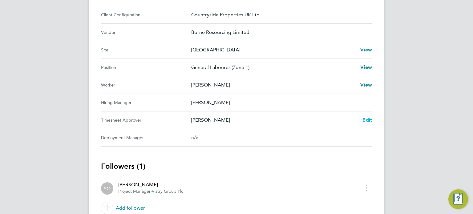
click at [366, 121] on span "Edit" at bounding box center [367, 120] width 10 height 6
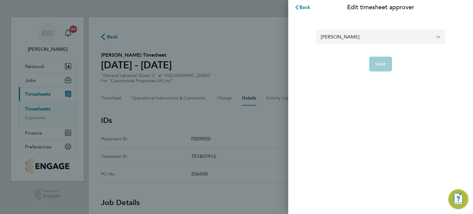
click at [383, 33] on input "[PERSON_NAME]" at bounding box center [380, 37] width 129 height 14
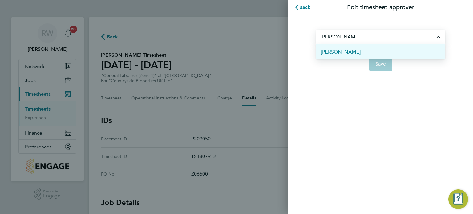
click at [346, 51] on span "[PERSON_NAME]" at bounding box center [341, 51] width 40 height 7
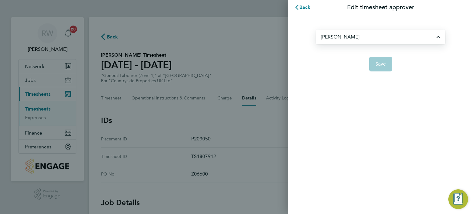
type input "[PERSON_NAME]"
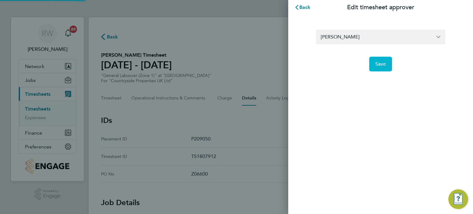
click at [379, 65] on span "Save" at bounding box center [380, 64] width 11 height 6
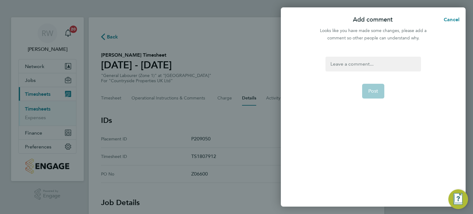
click at [372, 63] on div at bounding box center [372, 64] width 95 height 15
click at [372, 92] on span "Post" at bounding box center [373, 91] width 10 height 6
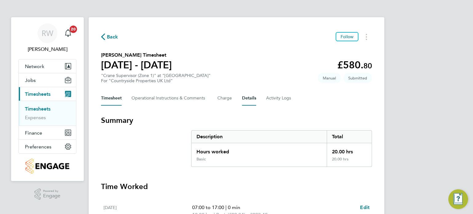
click at [249, 95] on button "Details" at bounding box center [249, 98] width 14 height 15
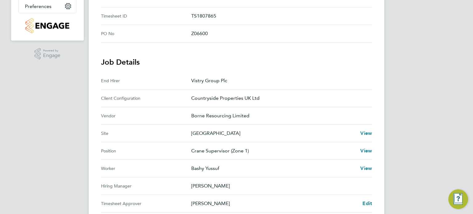
click at [246, 113] on p "Borne Resourcing Limited" at bounding box center [279, 115] width 176 height 7
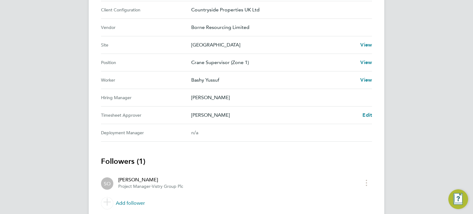
scroll to position [229, 0]
click at [369, 110] on Approver "Timesheet Approver Stephen O'Donoghue Edit" at bounding box center [236, 115] width 271 height 18
click at [369, 113] on span "Edit" at bounding box center [367, 115] width 10 height 6
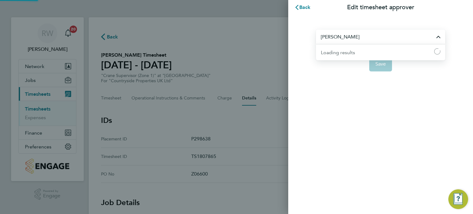
click at [368, 42] on input "[PERSON_NAME]" at bounding box center [380, 37] width 129 height 14
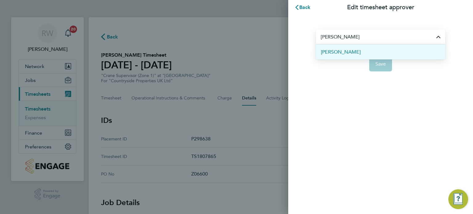
click at [348, 51] on li "[PERSON_NAME]" at bounding box center [380, 51] width 129 height 15
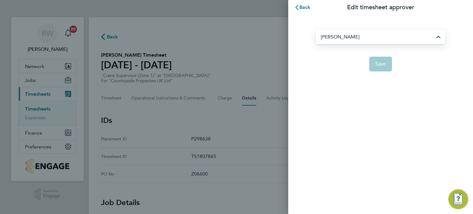
type input "[PERSON_NAME]"
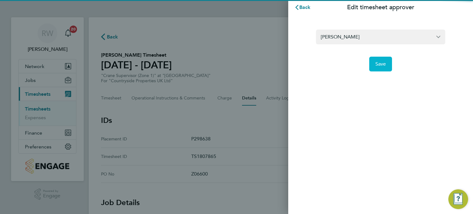
click at [379, 66] on span "Save" at bounding box center [380, 64] width 11 height 6
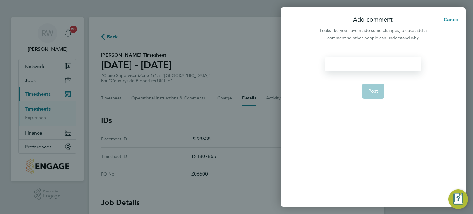
click at [370, 63] on div at bounding box center [372, 64] width 95 height 15
click at [379, 90] on button "Post" at bounding box center [373, 91] width 22 height 15
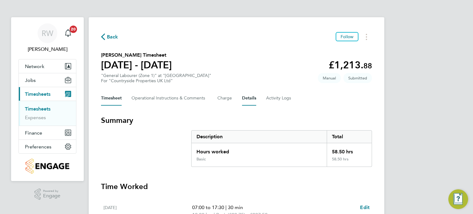
click at [254, 97] on button "Details" at bounding box center [249, 98] width 14 height 15
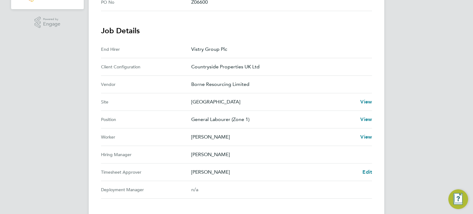
scroll to position [178, 0]
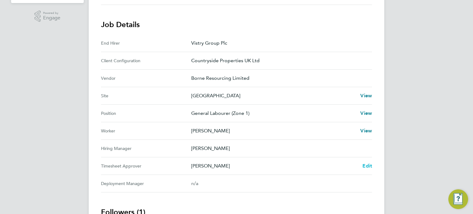
click at [369, 166] on span "Edit" at bounding box center [367, 166] width 10 height 6
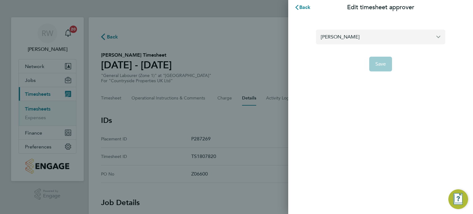
click at [387, 37] on input "[PERSON_NAME]" at bounding box center [380, 37] width 129 height 14
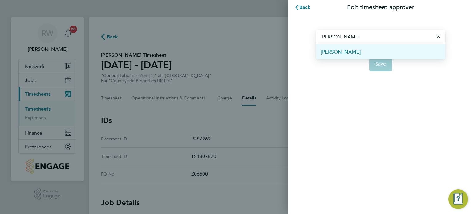
click at [365, 48] on li "[PERSON_NAME]" at bounding box center [380, 51] width 129 height 15
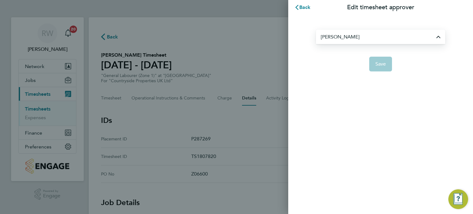
type input "[PERSON_NAME]"
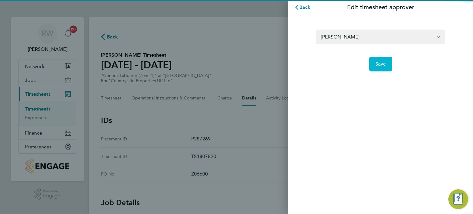
click at [379, 65] on span "Save" at bounding box center [380, 64] width 11 height 6
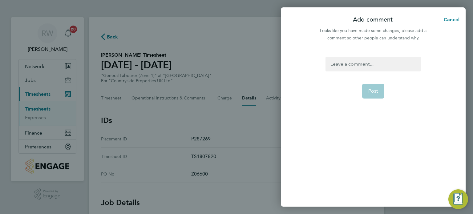
click at [378, 65] on div at bounding box center [372, 64] width 95 height 15
click at [376, 96] on button "Post" at bounding box center [373, 91] width 22 height 15
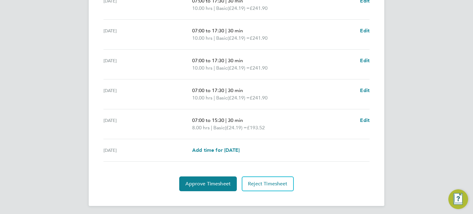
scroll to position [237, 0]
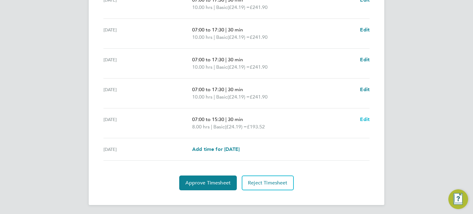
click at [363, 120] on span "Edit" at bounding box center [365, 119] width 10 height 6
select select "30"
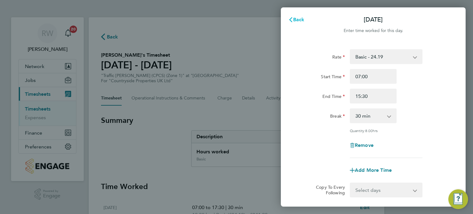
click at [299, 17] on span "Back" at bounding box center [298, 20] width 11 height 6
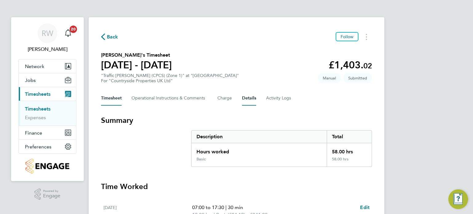
click at [247, 97] on button "Details" at bounding box center [249, 98] width 14 height 15
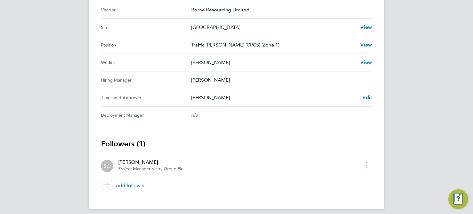
scroll to position [247, 0]
click at [365, 94] on span "Edit" at bounding box center [367, 97] width 10 height 6
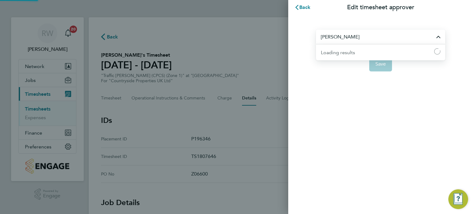
click at [382, 38] on input "[PERSON_NAME]" at bounding box center [380, 37] width 129 height 14
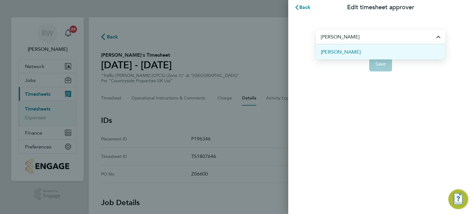
click at [361, 48] on li "[PERSON_NAME]" at bounding box center [380, 51] width 129 height 15
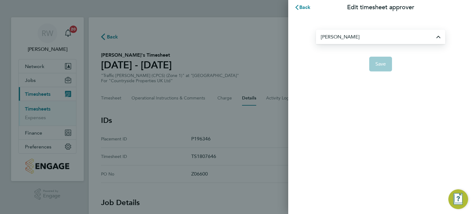
type input "[PERSON_NAME]"
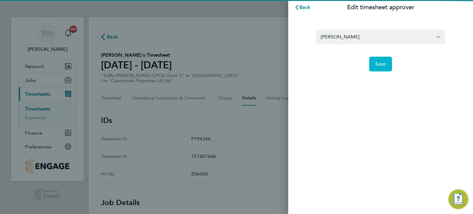
click at [381, 65] on span "Save" at bounding box center [380, 64] width 11 height 6
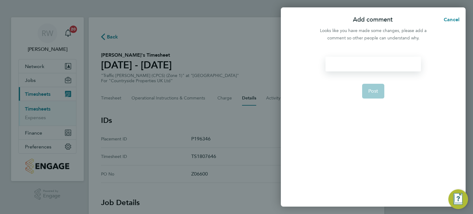
click at [373, 63] on div at bounding box center [372, 64] width 95 height 15
click at [370, 65] on div at bounding box center [372, 64] width 95 height 15
click at [373, 90] on span "Post" at bounding box center [373, 91] width 10 height 6
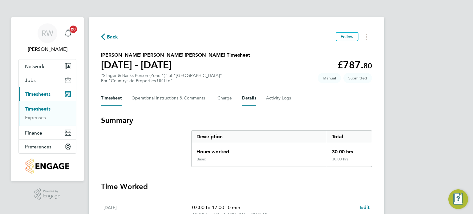
click at [247, 96] on button "Details" at bounding box center [249, 98] width 14 height 15
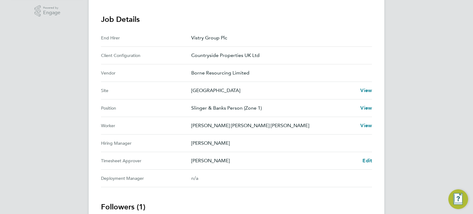
scroll to position [196, 0]
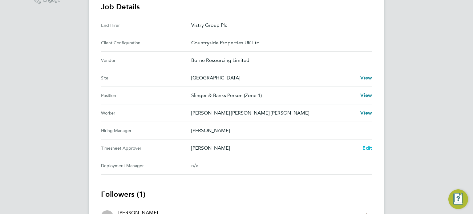
click at [367, 148] on span "Edit" at bounding box center [367, 148] width 10 height 6
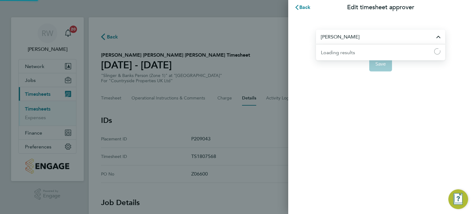
click at [374, 39] on input "[PERSON_NAME]" at bounding box center [380, 37] width 129 height 14
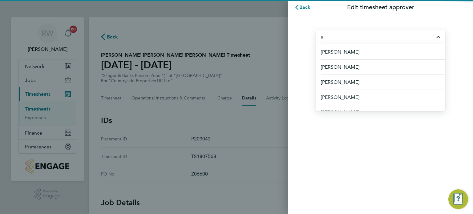
click at [374, 39] on input "s" at bounding box center [380, 37] width 129 height 14
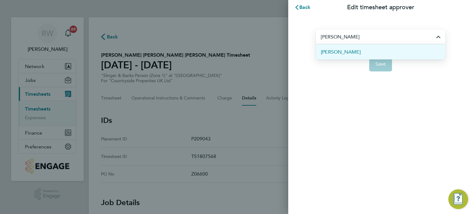
click at [358, 51] on li "[PERSON_NAME]" at bounding box center [380, 51] width 129 height 15
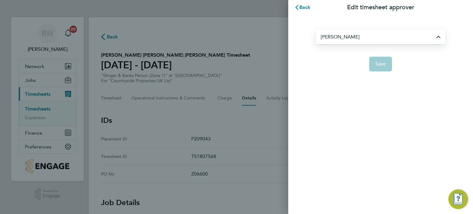
type input "[PERSON_NAME]"
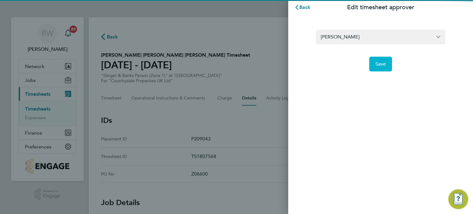
click at [380, 61] on span "Save" at bounding box center [380, 64] width 11 height 6
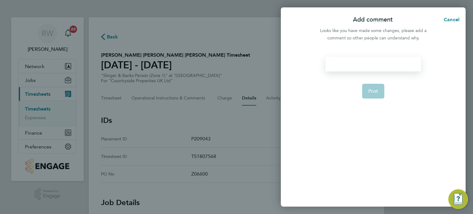
click at [376, 63] on div at bounding box center [372, 64] width 95 height 15
click at [375, 86] on button "Post" at bounding box center [373, 91] width 22 height 15
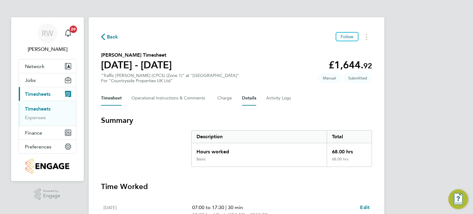
click at [250, 92] on button "Details" at bounding box center [249, 98] width 14 height 15
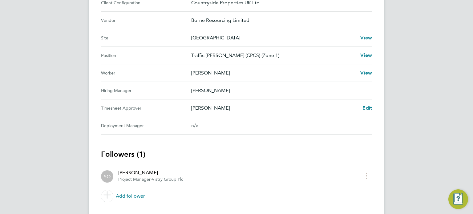
scroll to position [237, 0]
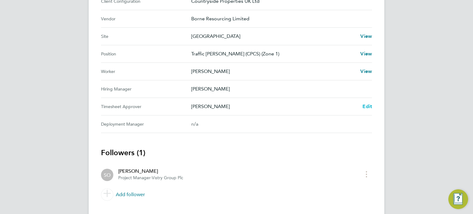
click at [370, 105] on span "Edit" at bounding box center [367, 106] width 10 height 6
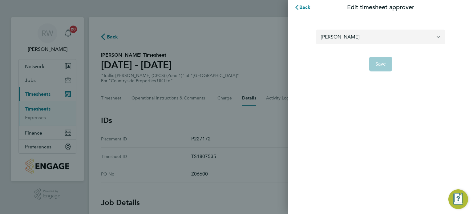
click at [379, 33] on input "[PERSON_NAME]" at bounding box center [380, 37] width 129 height 14
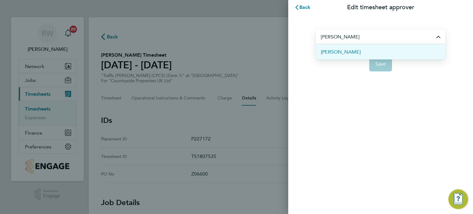
click at [361, 50] on li "[PERSON_NAME]" at bounding box center [380, 51] width 129 height 15
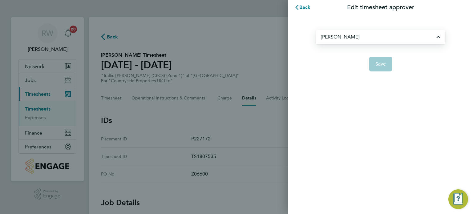
type input "[PERSON_NAME]"
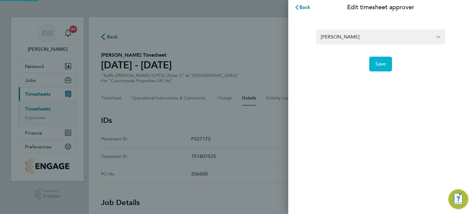
click at [387, 63] on button "Save" at bounding box center [380, 64] width 23 height 15
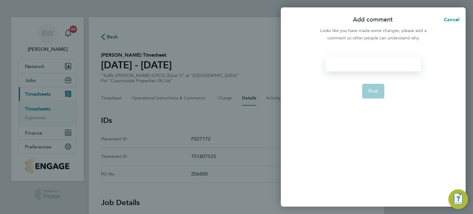
click at [382, 63] on div at bounding box center [372, 64] width 95 height 15
click at [375, 90] on span "Post" at bounding box center [373, 91] width 10 height 6
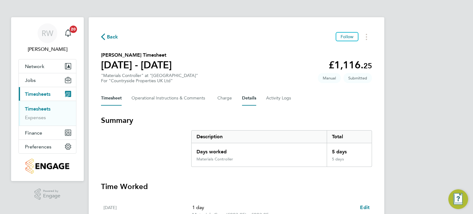
click at [244, 98] on button "Details" at bounding box center [249, 98] width 14 height 15
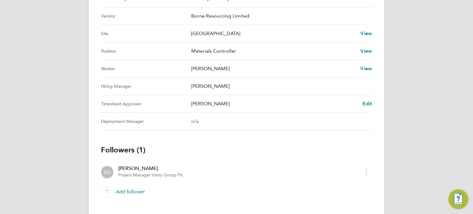
scroll to position [241, 0]
click at [368, 103] on span "Edit" at bounding box center [367, 103] width 10 height 6
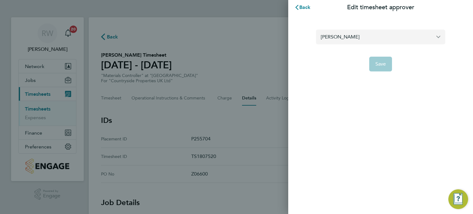
click at [386, 38] on input "[PERSON_NAME]" at bounding box center [380, 37] width 129 height 14
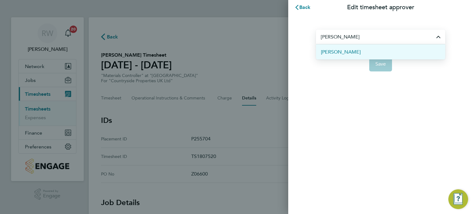
click at [358, 48] on li "[PERSON_NAME]" at bounding box center [380, 51] width 129 height 15
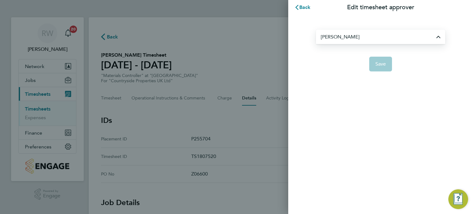
type input "[PERSON_NAME]"
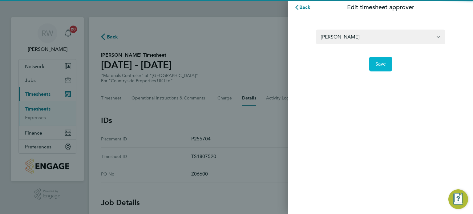
click at [380, 64] on span "Save" at bounding box center [380, 64] width 11 height 6
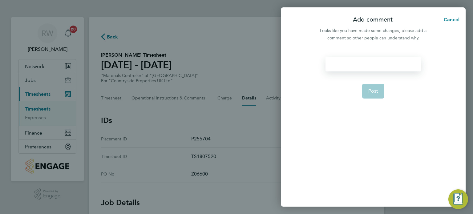
click at [372, 62] on div at bounding box center [372, 64] width 95 height 15
click at [374, 91] on span "Post" at bounding box center [373, 91] width 10 height 6
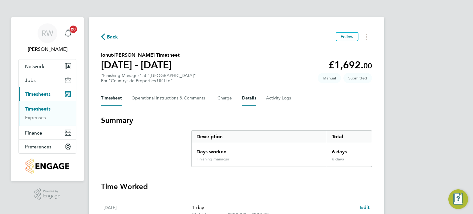
click at [251, 97] on button "Details" at bounding box center [249, 98] width 14 height 15
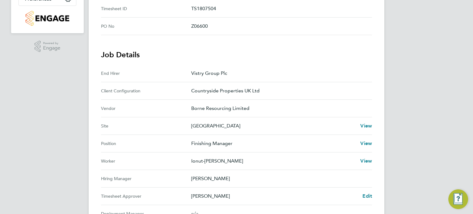
scroll to position [250, 0]
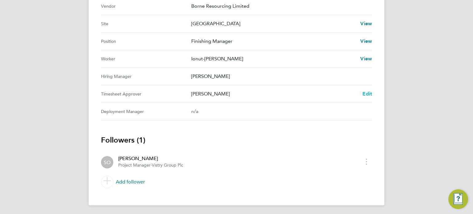
click at [369, 93] on span "Edit" at bounding box center [367, 94] width 10 height 6
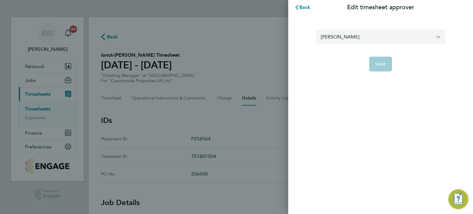
click at [369, 34] on input "[PERSON_NAME]" at bounding box center [380, 37] width 129 height 14
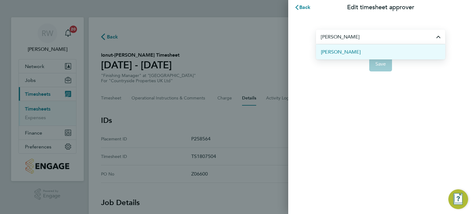
click at [356, 50] on li "[PERSON_NAME]" at bounding box center [380, 51] width 129 height 15
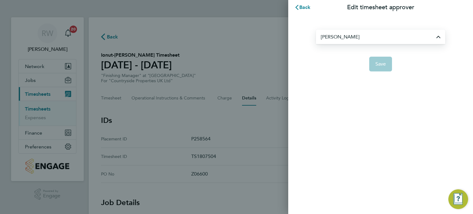
type input "[PERSON_NAME]"
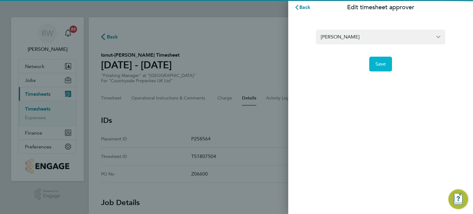
click at [376, 65] on span "Save" at bounding box center [380, 64] width 11 height 6
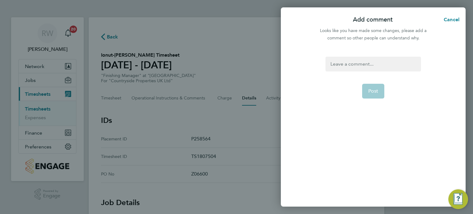
click at [374, 63] on div at bounding box center [372, 64] width 95 height 15
click at [377, 92] on span "Post" at bounding box center [373, 91] width 10 height 6
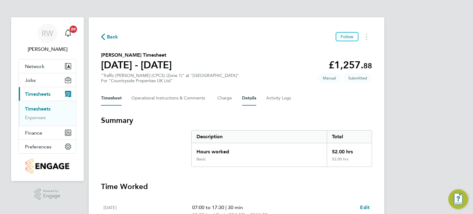
click at [248, 97] on button "Details" at bounding box center [249, 98] width 14 height 15
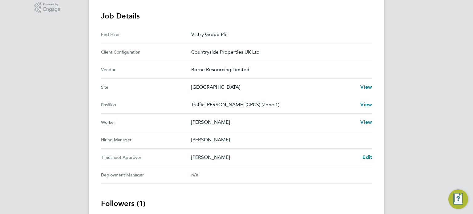
scroll to position [250, 0]
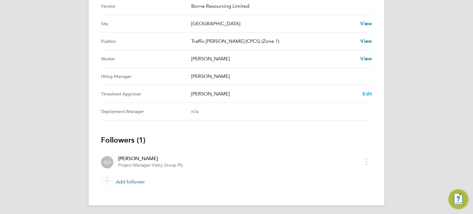
click at [370, 93] on span "Edit" at bounding box center [367, 94] width 10 height 6
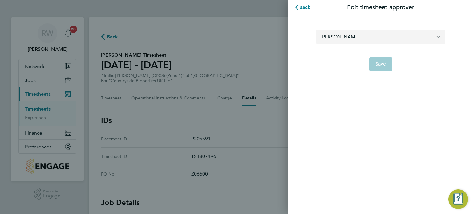
click at [379, 42] on input "[PERSON_NAME]" at bounding box center [380, 37] width 129 height 14
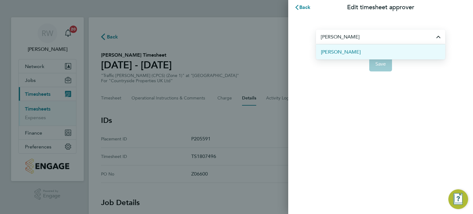
click at [365, 49] on li "[PERSON_NAME]" at bounding box center [380, 51] width 129 height 15
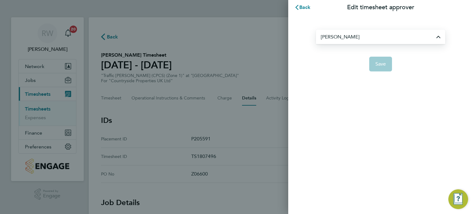
type input "[PERSON_NAME]"
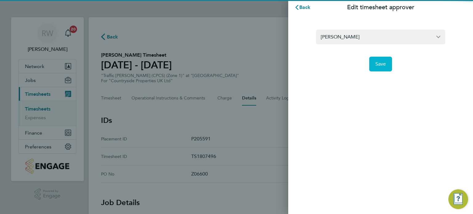
click at [380, 64] on span "Save" at bounding box center [380, 64] width 11 height 6
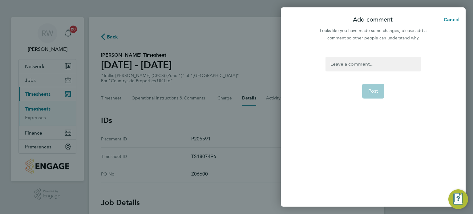
click at [376, 63] on div at bounding box center [372, 64] width 95 height 15
click at [372, 90] on span "Post" at bounding box center [373, 91] width 10 height 6
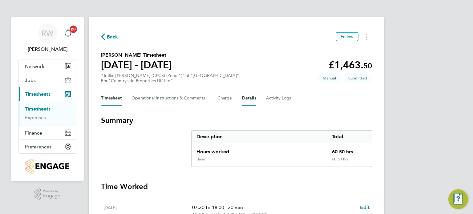
click at [252, 99] on button "Details" at bounding box center [249, 98] width 14 height 15
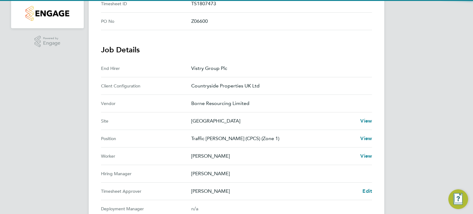
scroll to position [250, 0]
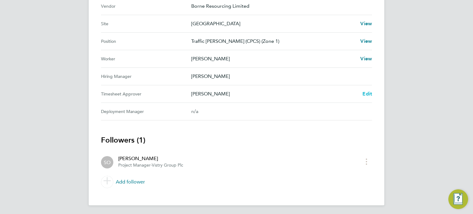
click at [367, 94] on span "Edit" at bounding box center [367, 94] width 10 height 6
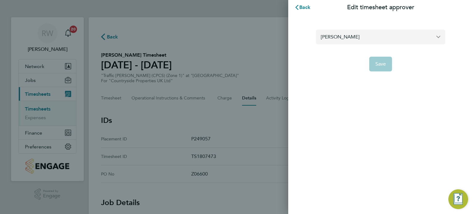
click at [382, 37] on input "[PERSON_NAME]" at bounding box center [380, 37] width 129 height 14
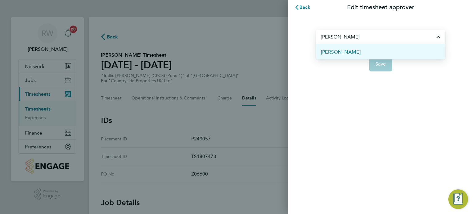
click at [365, 54] on li "[PERSON_NAME]" at bounding box center [380, 51] width 129 height 15
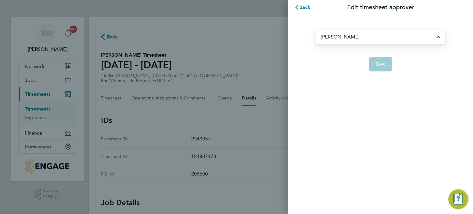
type input "[PERSON_NAME]"
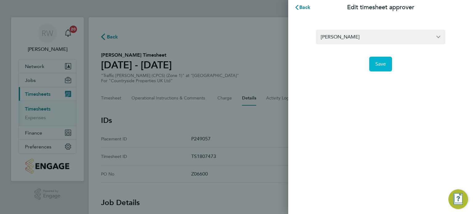
click at [386, 65] on button "Save" at bounding box center [380, 64] width 23 height 15
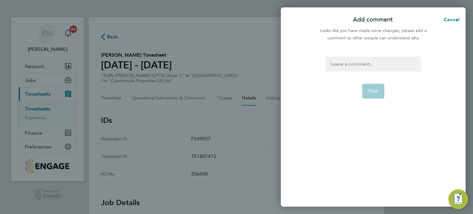
click at [382, 65] on div at bounding box center [372, 64] width 95 height 15
click at [373, 94] on span "Post" at bounding box center [373, 91] width 10 height 6
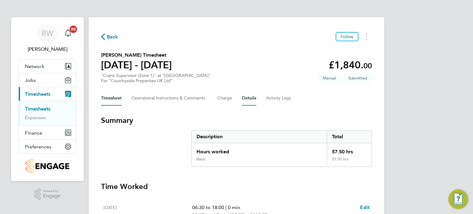
click at [254, 99] on button "Details" at bounding box center [249, 98] width 14 height 15
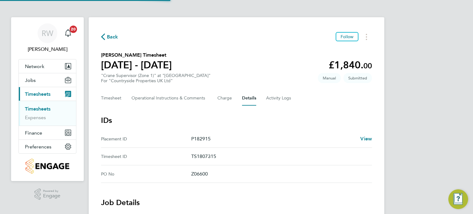
scroll to position [250, 0]
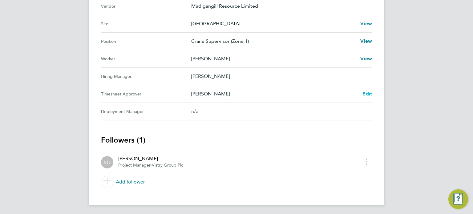
click at [368, 91] on span "Edit" at bounding box center [367, 94] width 10 height 6
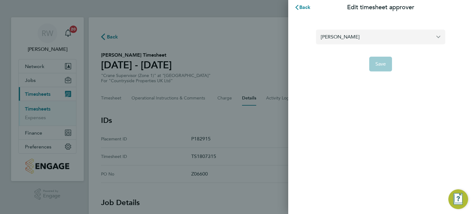
click at [366, 38] on input "[PERSON_NAME]" at bounding box center [380, 37] width 129 height 14
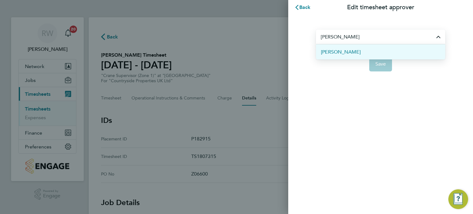
click at [349, 49] on li "[PERSON_NAME]" at bounding box center [380, 51] width 129 height 15
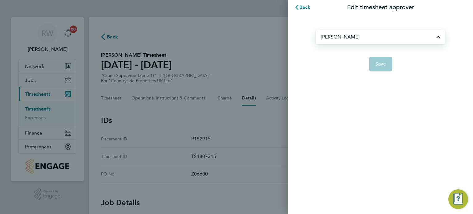
type input "[PERSON_NAME]"
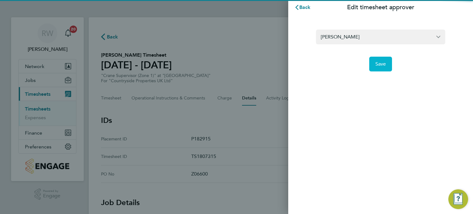
click at [378, 66] on span "Save" at bounding box center [380, 64] width 11 height 6
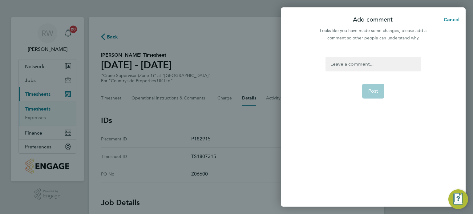
click at [380, 60] on div at bounding box center [372, 64] width 95 height 15
click at [375, 62] on div at bounding box center [372, 64] width 95 height 15
click at [372, 90] on span "Post" at bounding box center [373, 91] width 10 height 6
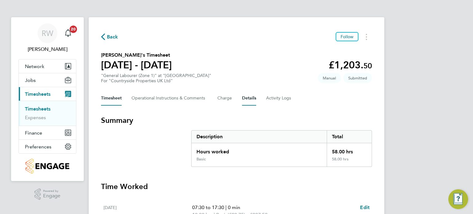
click at [249, 98] on button "Details" at bounding box center [249, 98] width 14 height 15
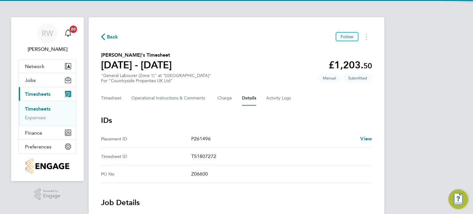
scroll to position [250, 0]
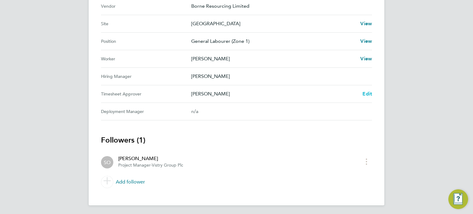
click at [365, 95] on span "Edit" at bounding box center [367, 94] width 10 height 6
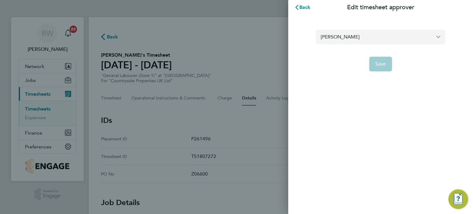
click at [381, 35] on input "[PERSON_NAME]" at bounding box center [380, 37] width 129 height 14
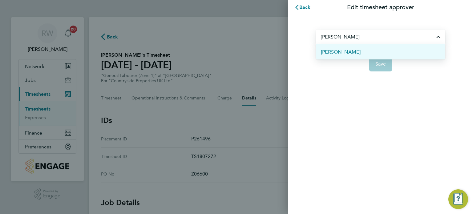
click at [353, 53] on li "[PERSON_NAME]" at bounding box center [380, 51] width 129 height 15
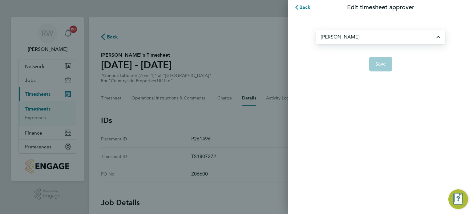
type input "[PERSON_NAME]"
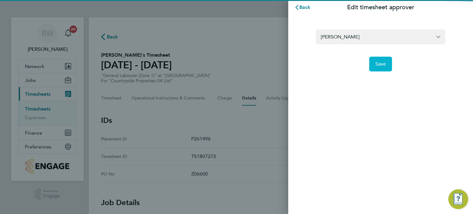
click at [375, 60] on button "Save" at bounding box center [380, 64] width 23 height 15
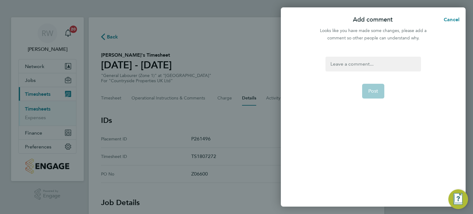
click at [375, 60] on div at bounding box center [372, 64] width 95 height 15
click at [375, 91] on span "Post" at bounding box center [373, 91] width 10 height 6
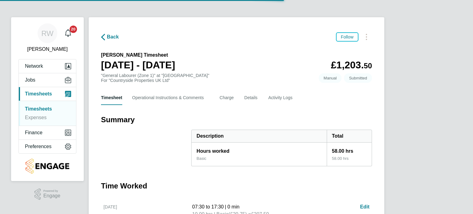
scroll to position [92, 0]
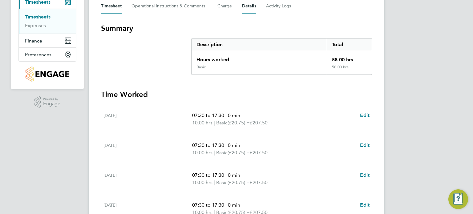
click at [251, 8] on button "Details" at bounding box center [249, 6] width 14 height 15
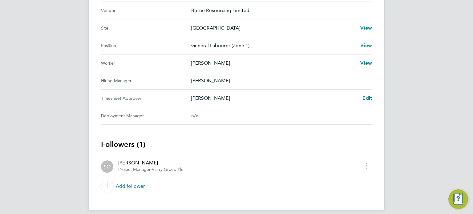
scroll to position [250, 0]
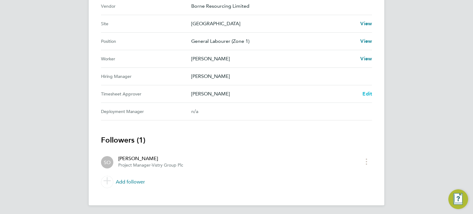
click at [368, 93] on span "Edit" at bounding box center [367, 94] width 10 height 6
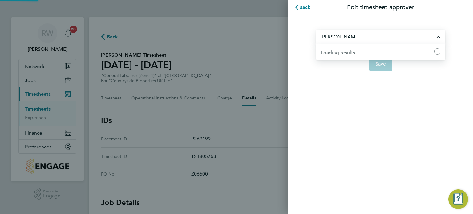
click at [386, 38] on input "[PERSON_NAME]" at bounding box center [380, 37] width 129 height 14
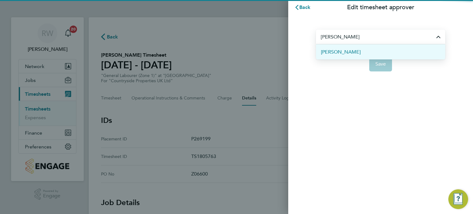
click at [357, 51] on li "[PERSON_NAME]" at bounding box center [380, 51] width 129 height 15
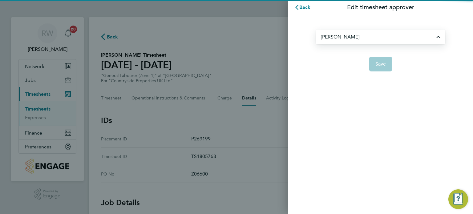
type input "[PERSON_NAME]"
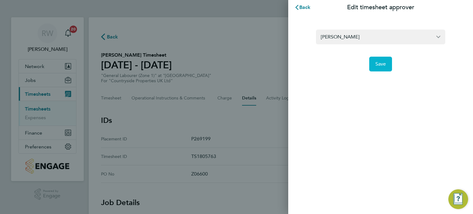
click at [378, 63] on span "Save" at bounding box center [380, 64] width 11 height 6
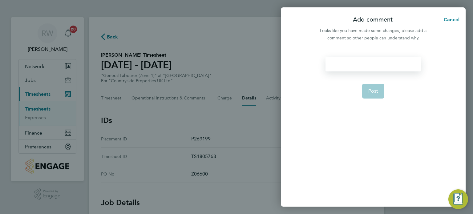
click at [378, 63] on div at bounding box center [372, 64] width 95 height 15
click at [374, 90] on span "Post" at bounding box center [373, 91] width 10 height 6
